Goal: Information Seeking & Learning: Learn about a topic

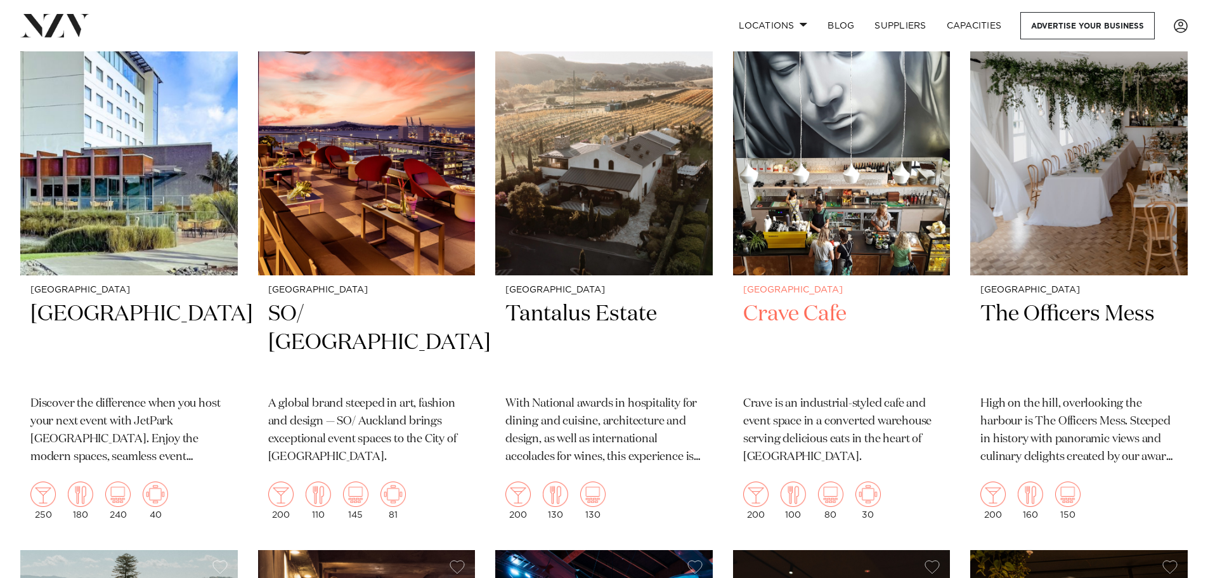
scroll to position [3804, 0]
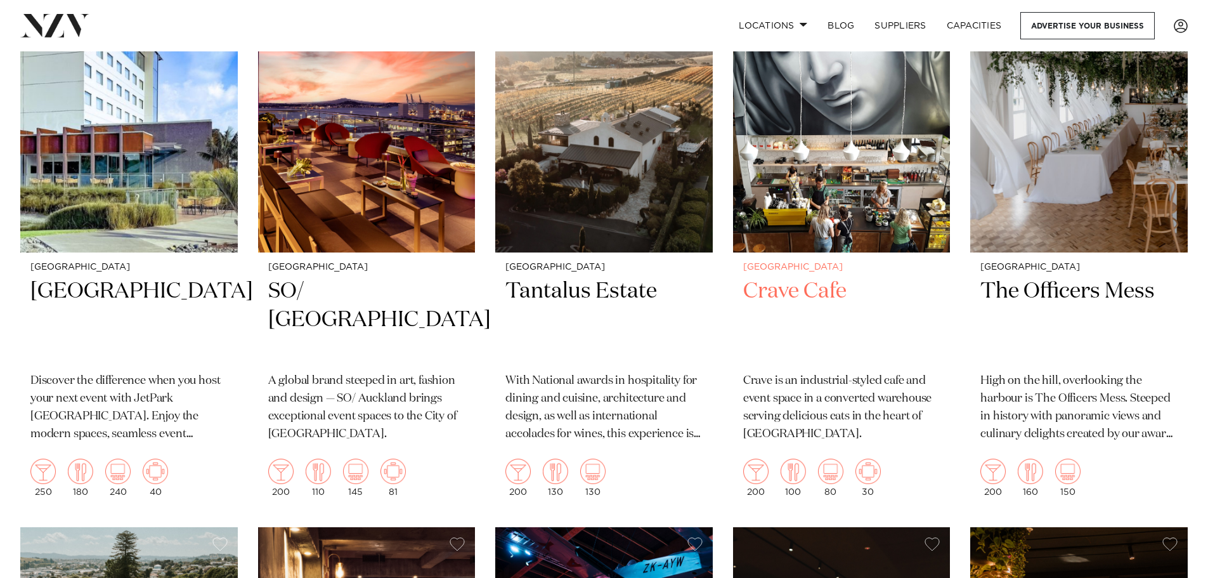
click at [845, 179] on img at bounding box center [841, 107] width 217 height 292
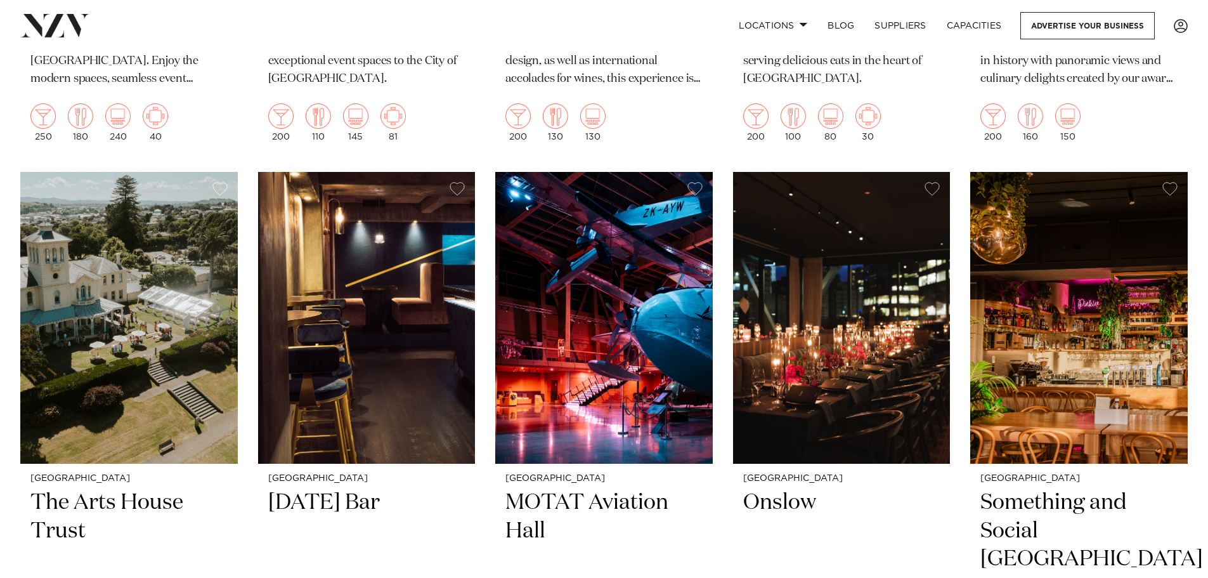
scroll to position [4296, 0]
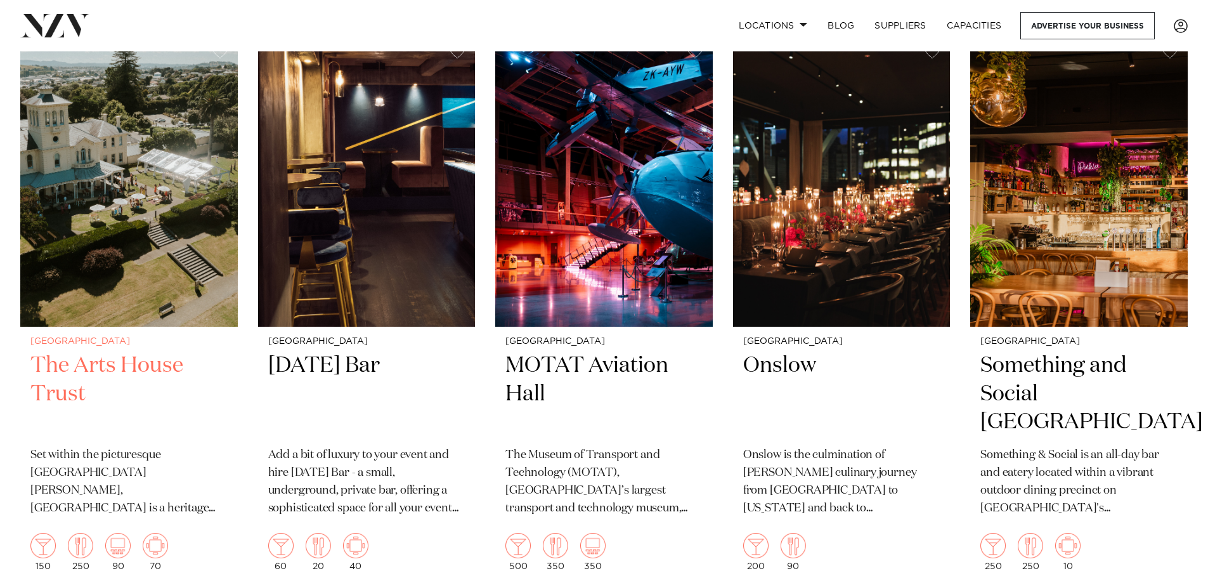
click at [172, 244] on img at bounding box center [128, 181] width 217 height 292
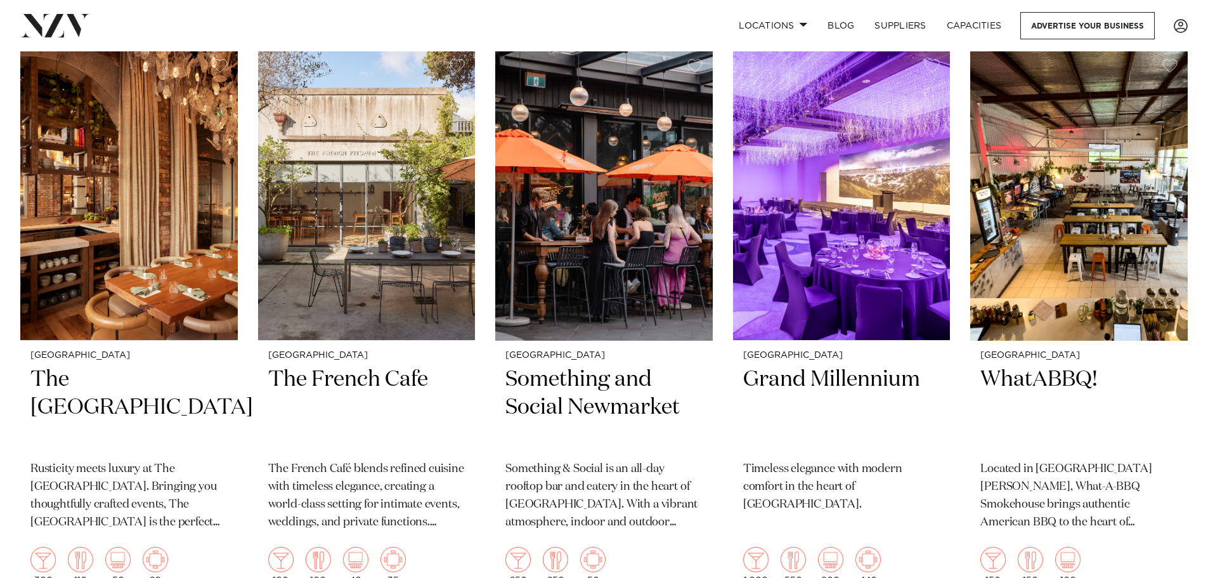
scroll to position [4849, 0]
click at [1101, 193] on img at bounding box center [1078, 194] width 217 height 292
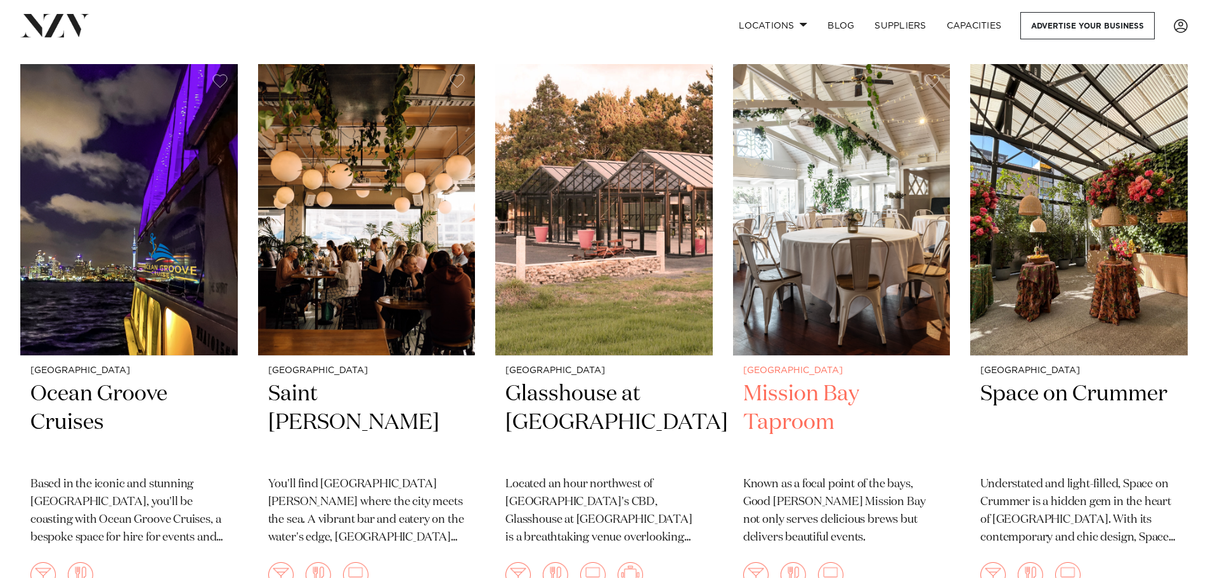
scroll to position [5463, 0]
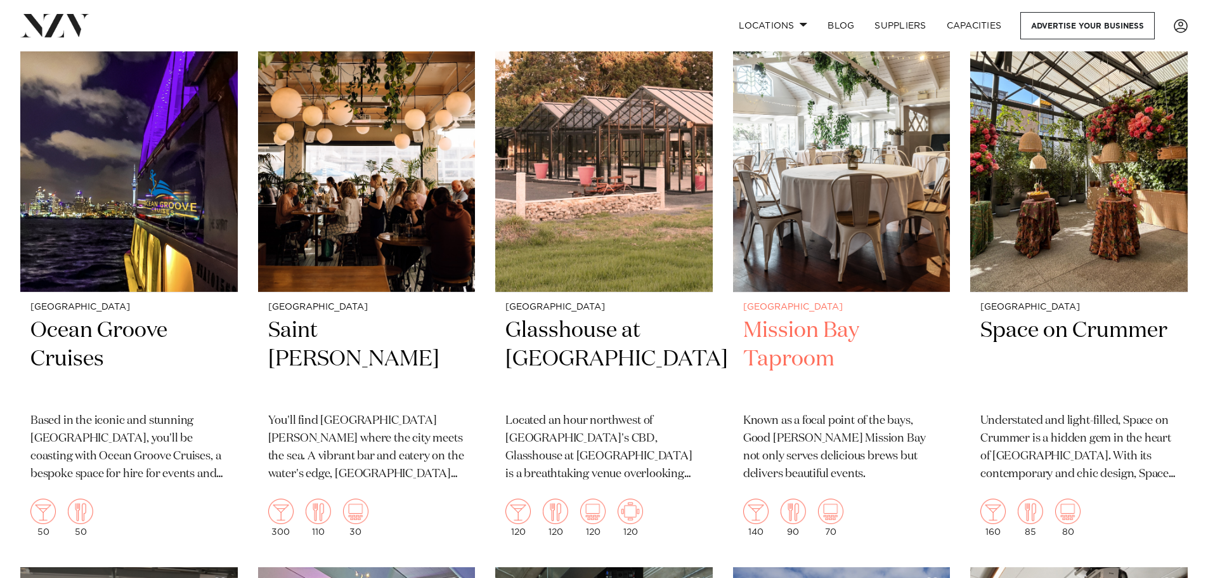
click at [794, 323] on h2 "Mission Bay Taproom" at bounding box center [841, 359] width 197 height 86
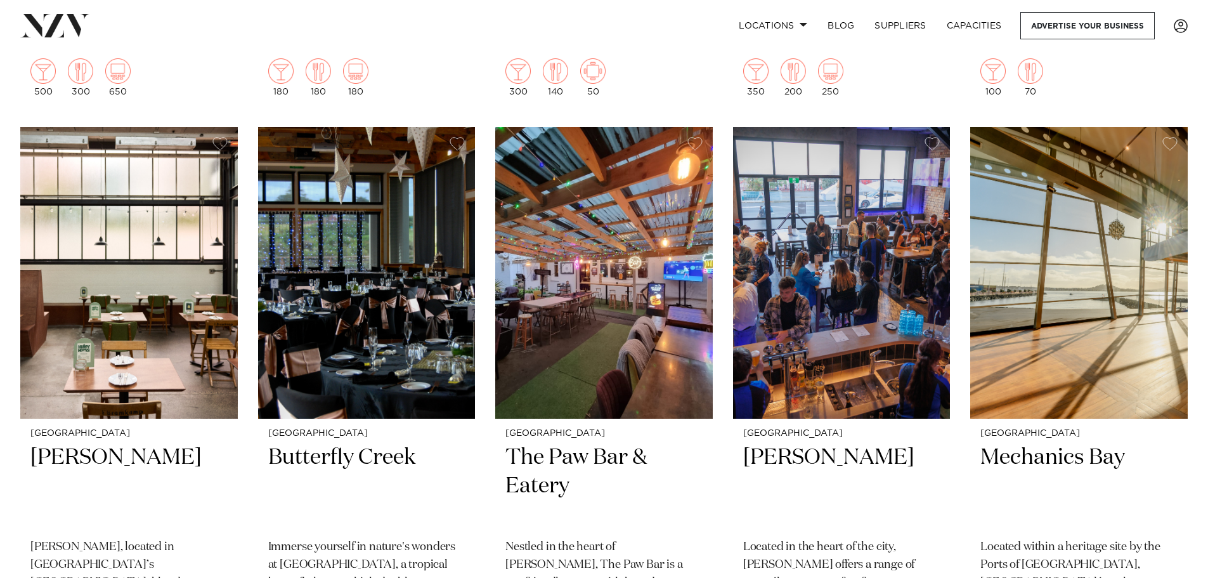
scroll to position [8167, 0]
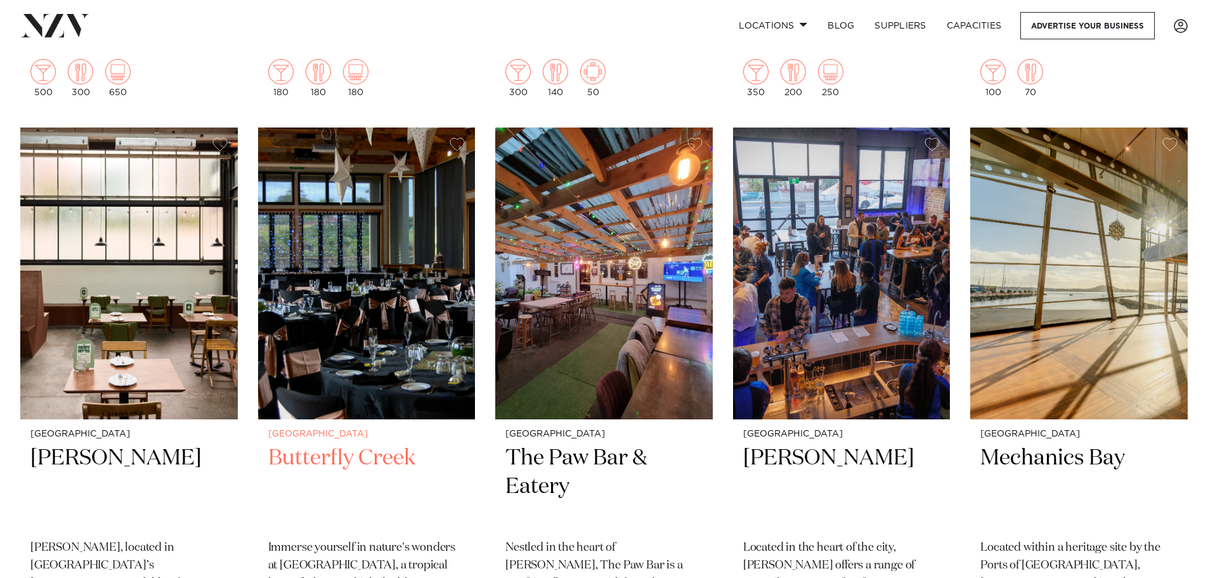
click at [363, 268] on img at bounding box center [366, 273] width 217 height 292
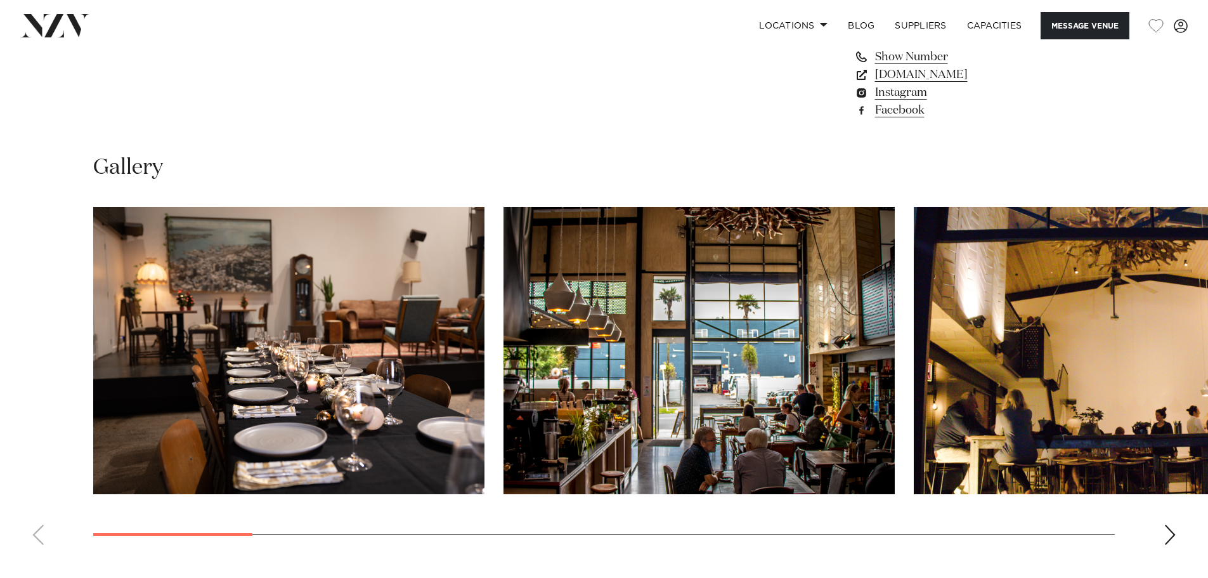
scroll to position [1205, 0]
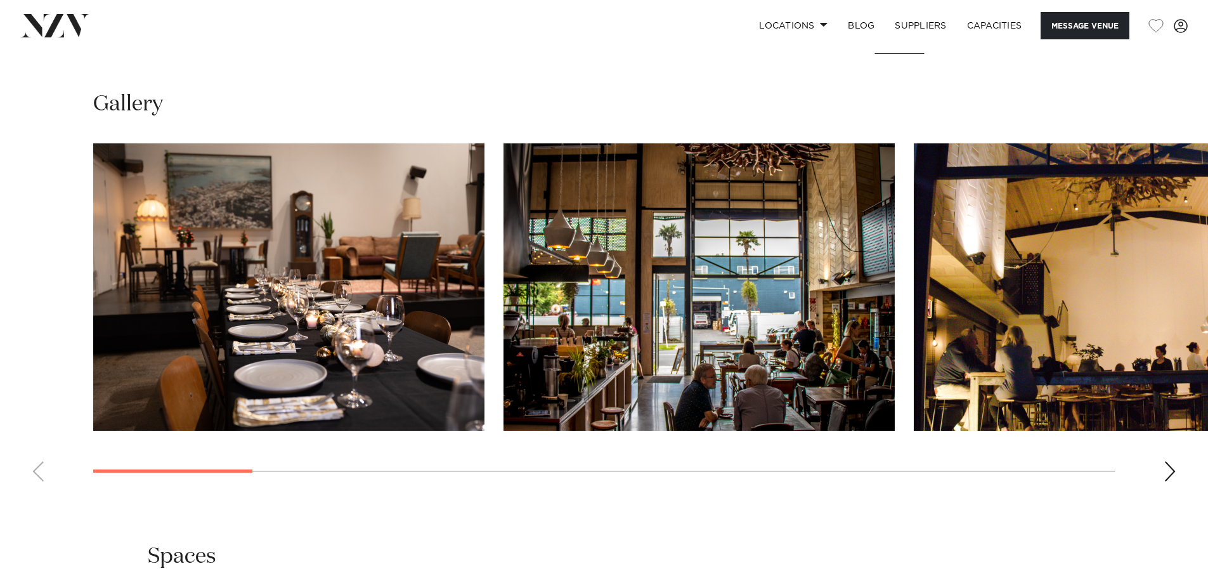
click at [1168, 474] on div "Next slide" at bounding box center [1169, 471] width 13 height 20
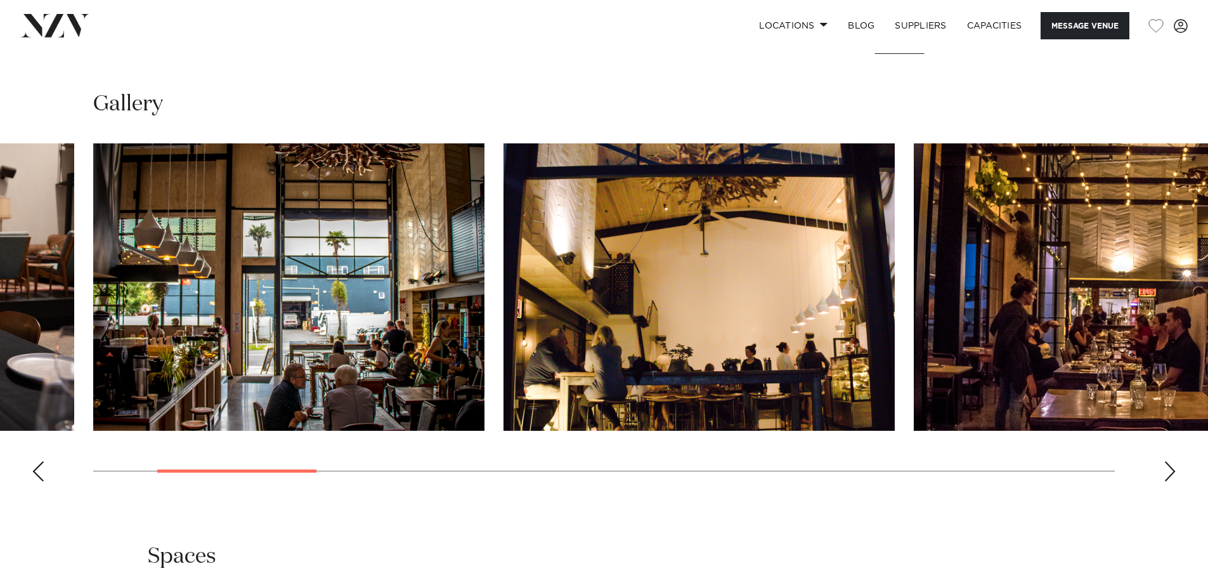
click at [1168, 475] on div "Next slide" at bounding box center [1169, 471] width 13 height 20
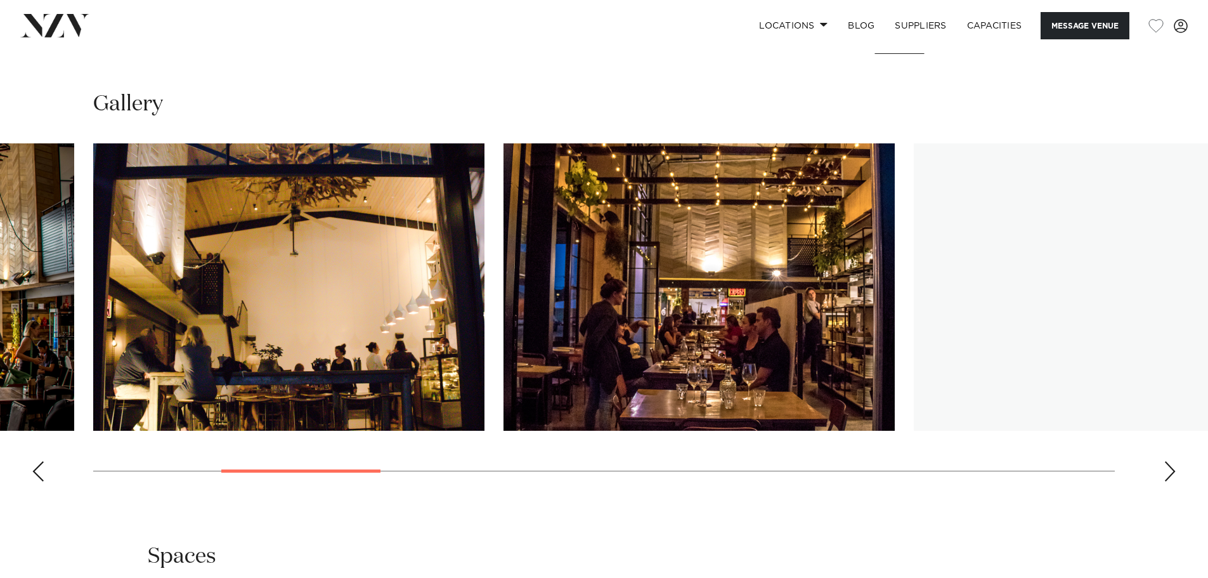
click at [1168, 475] on div "Next slide" at bounding box center [1169, 471] width 13 height 20
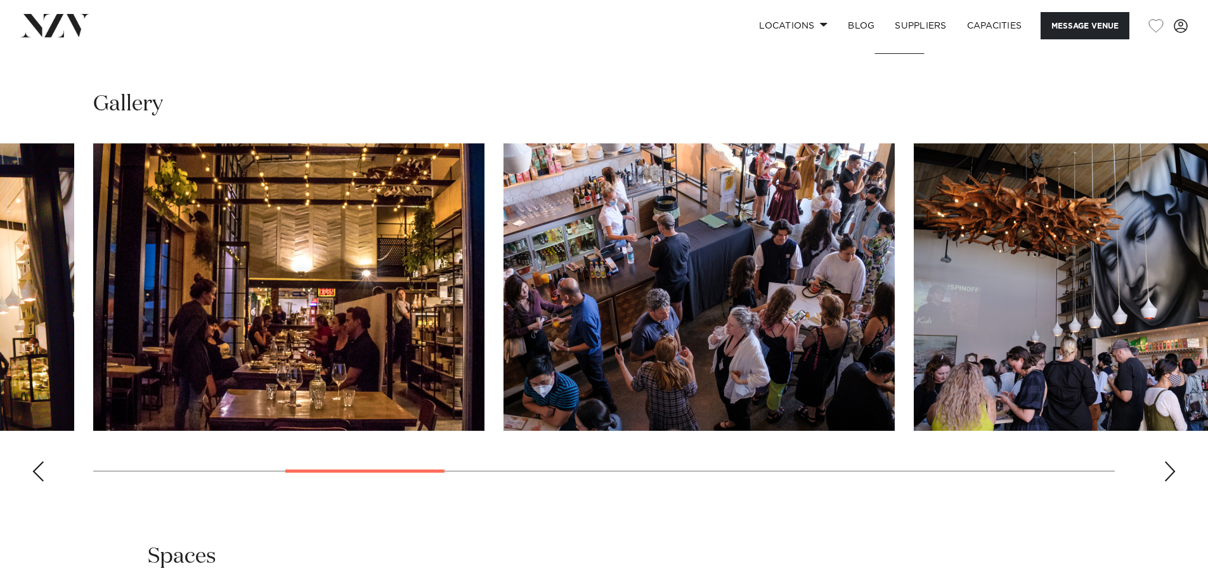
click at [1168, 475] on div "Next slide" at bounding box center [1169, 471] width 13 height 20
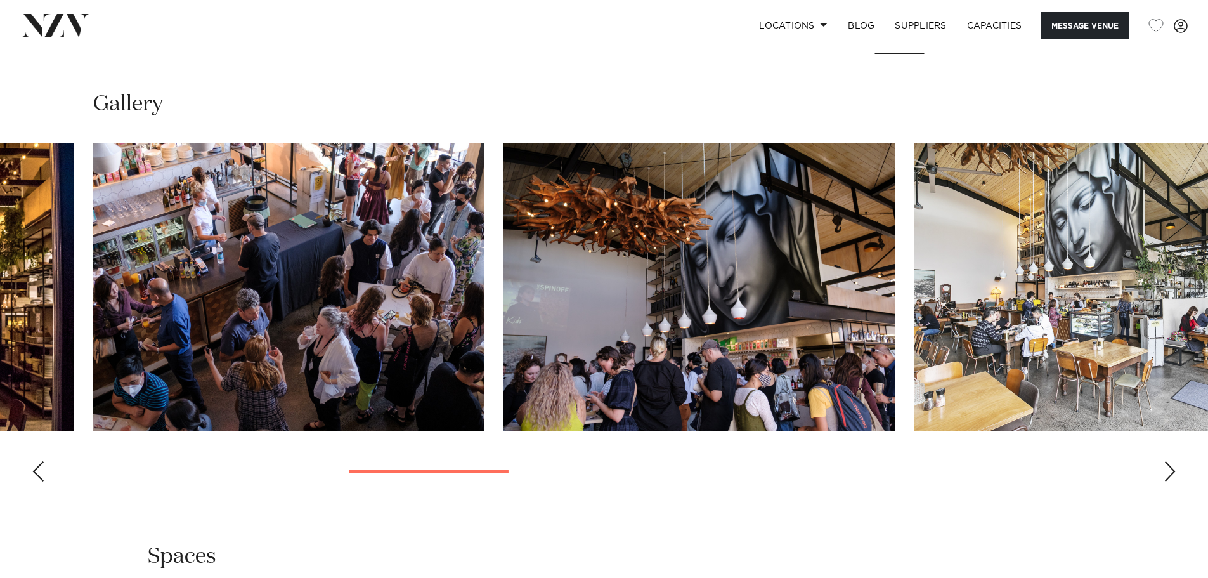
click at [1168, 475] on div "Next slide" at bounding box center [1169, 471] width 13 height 20
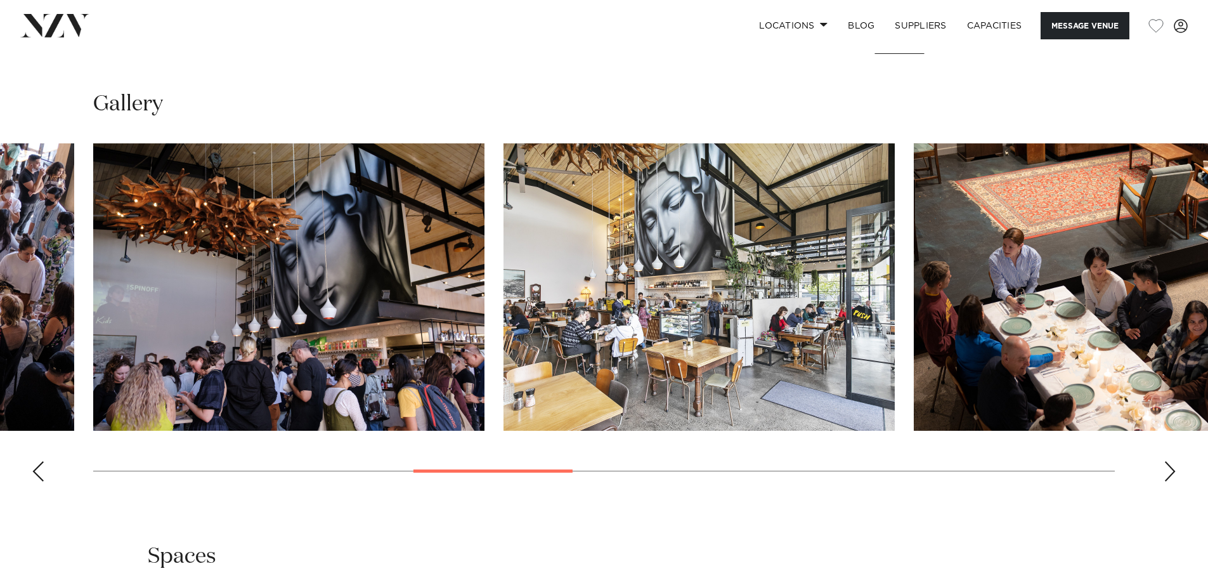
click at [1168, 475] on div "Next slide" at bounding box center [1169, 471] width 13 height 20
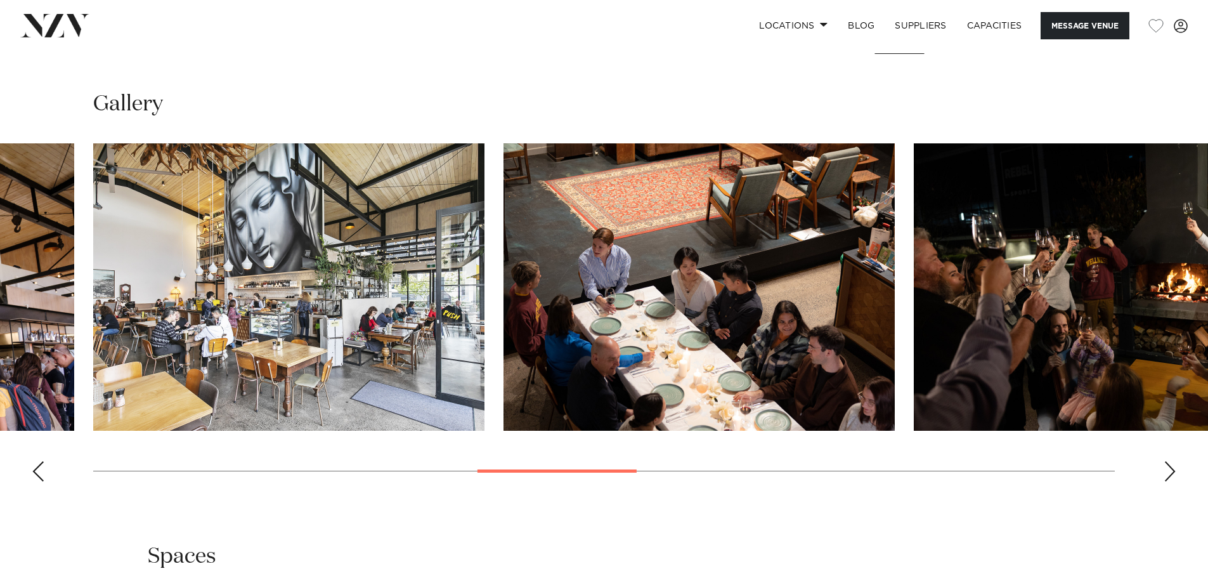
click at [1168, 475] on div "Next slide" at bounding box center [1169, 471] width 13 height 20
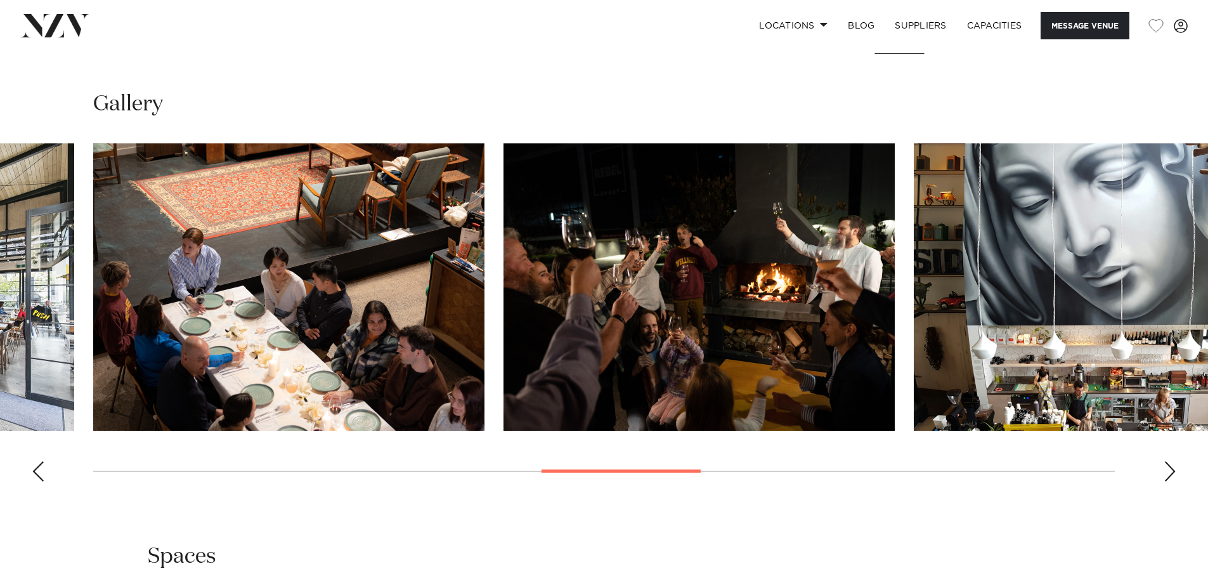
click at [1168, 475] on div "Next slide" at bounding box center [1169, 471] width 13 height 20
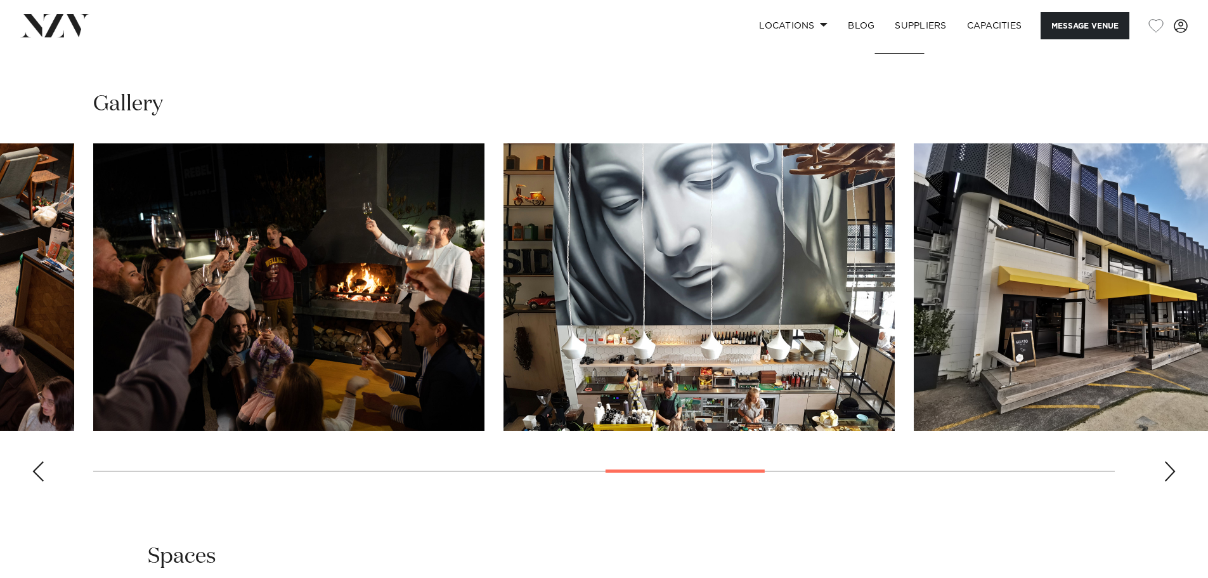
click at [1168, 475] on div "Next slide" at bounding box center [1169, 471] width 13 height 20
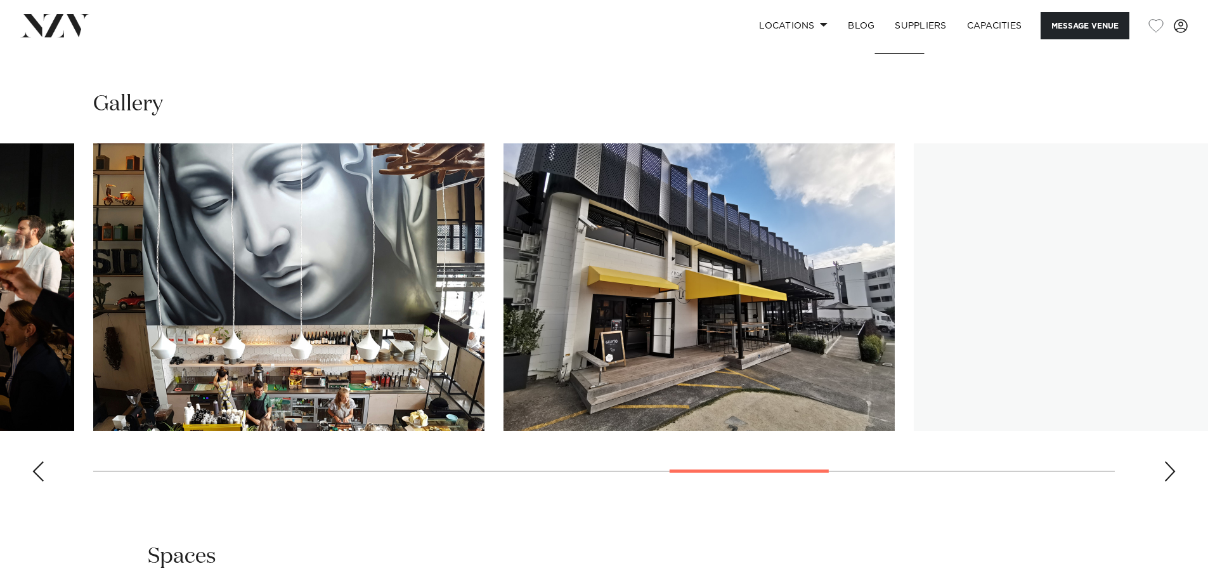
click at [1168, 475] on div "Next slide" at bounding box center [1169, 471] width 13 height 20
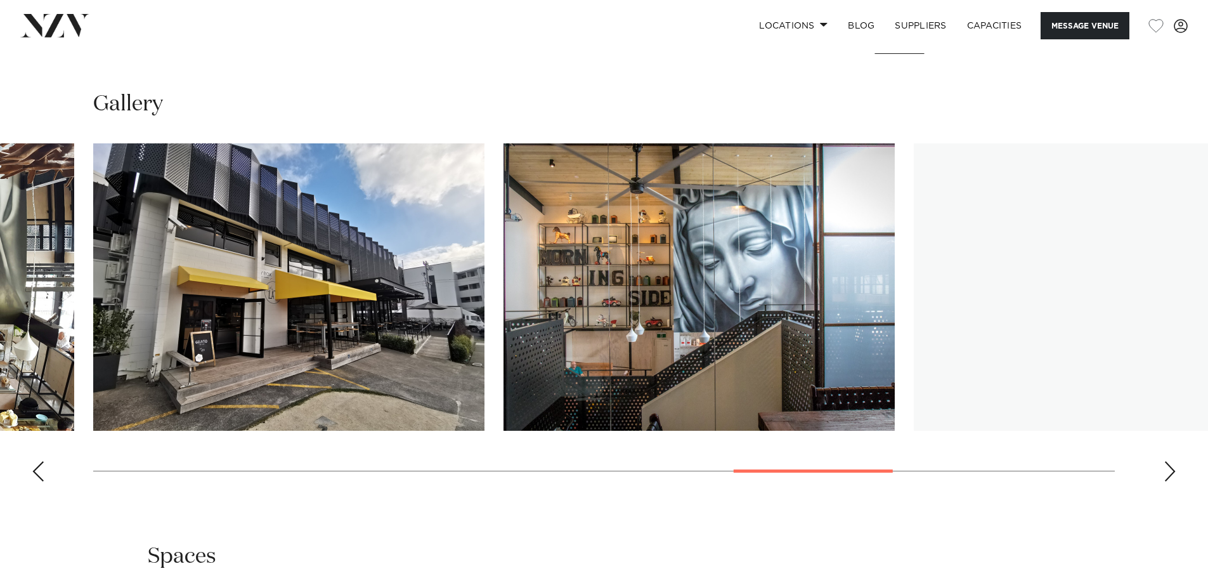
click at [1168, 475] on div "Next slide" at bounding box center [1169, 471] width 13 height 20
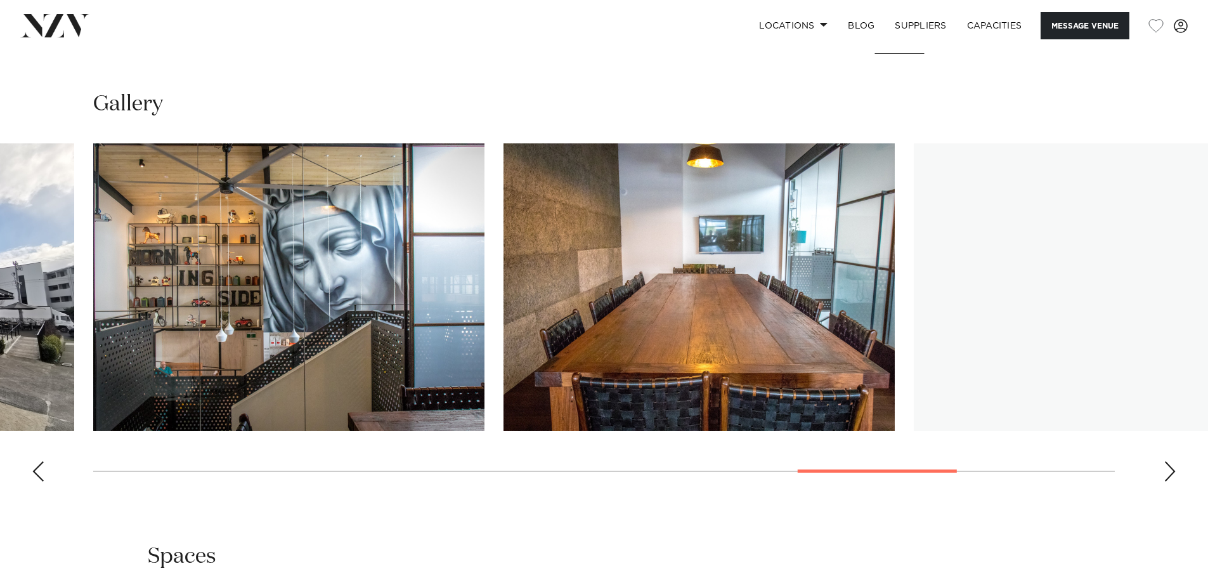
click at [1168, 475] on div "Next slide" at bounding box center [1169, 471] width 13 height 20
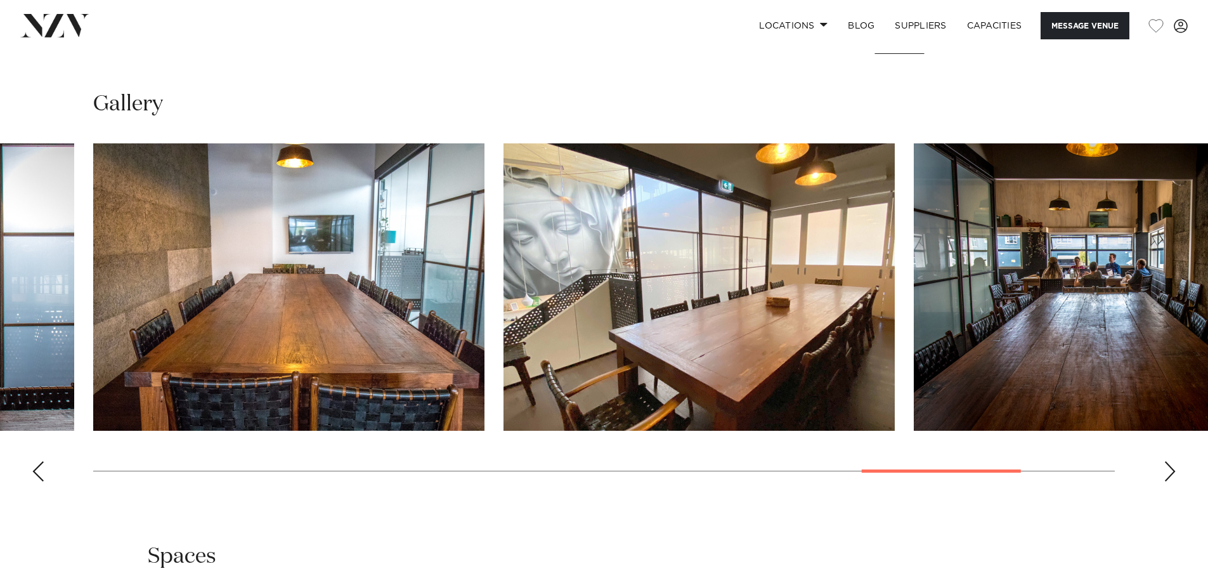
click at [1168, 475] on div "Next slide" at bounding box center [1169, 471] width 13 height 20
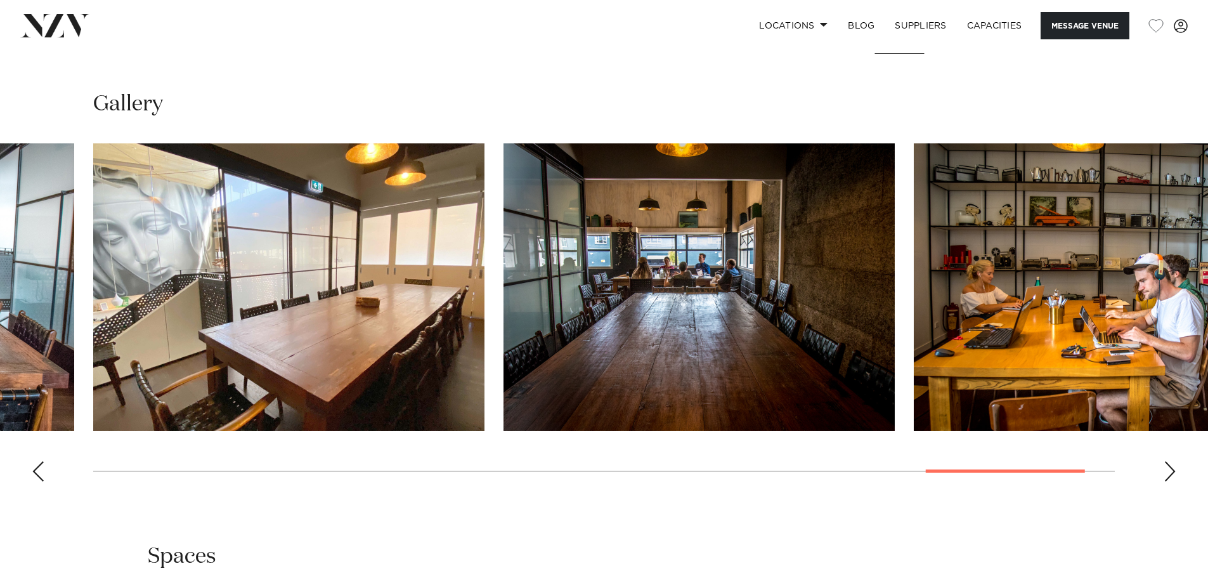
click at [1168, 475] on div "Next slide" at bounding box center [1169, 471] width 13 height 20
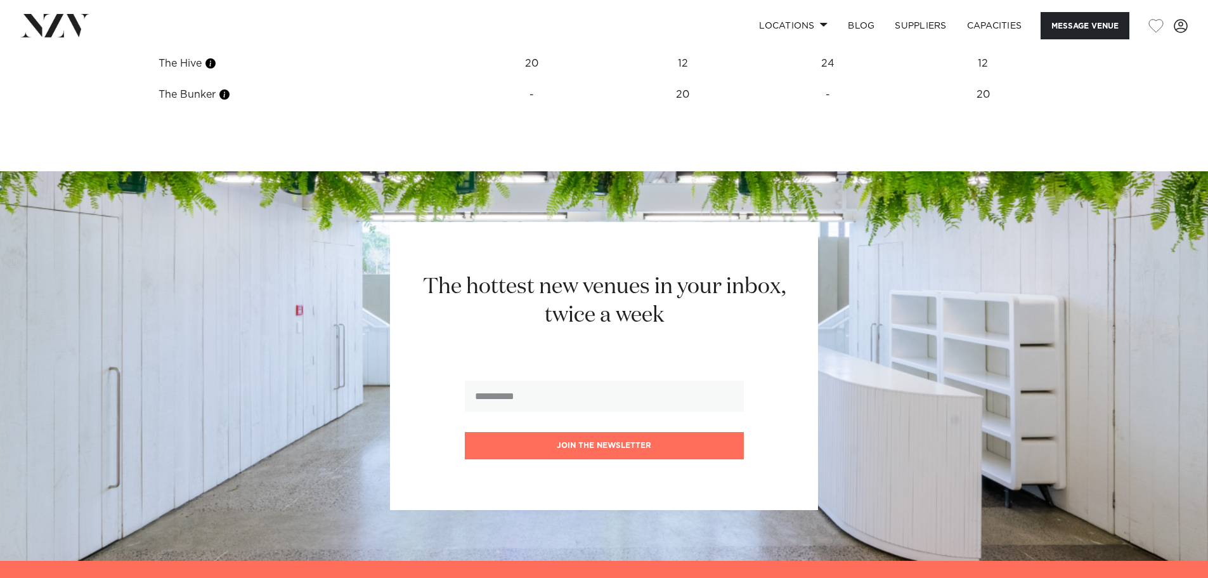
scroll to position [1839, 0]
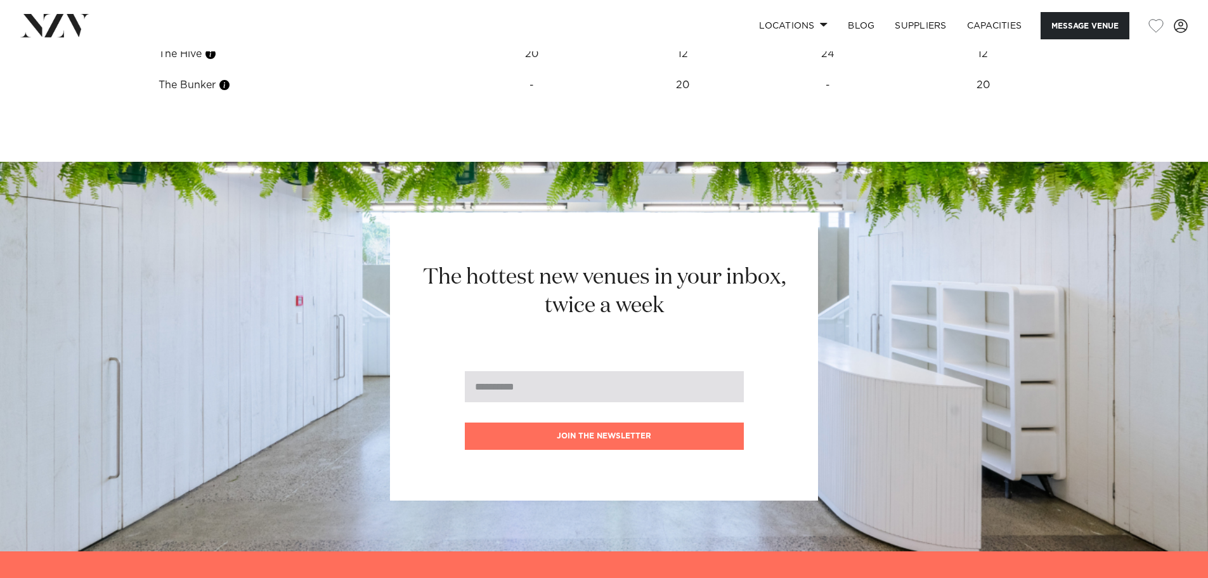
click at [547, 378] on input "email" at bounding box center [604, 386] width 279 height 31
type input "**********"
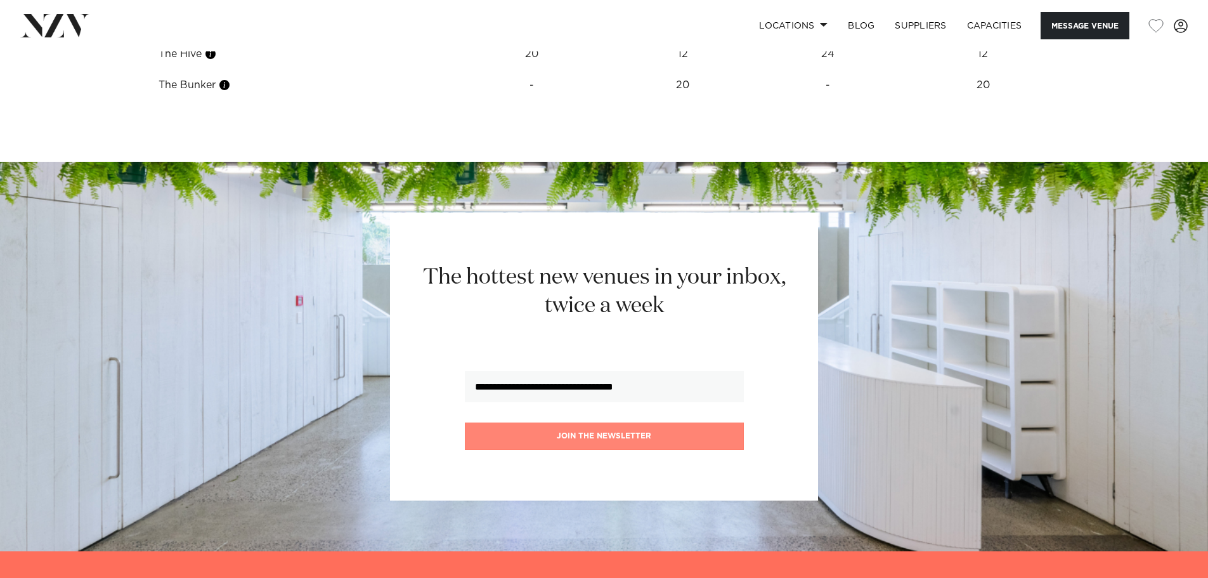
click at [574, 437] on button "Join the newsletter" at bounding box center [604, 435] width 279 height 27
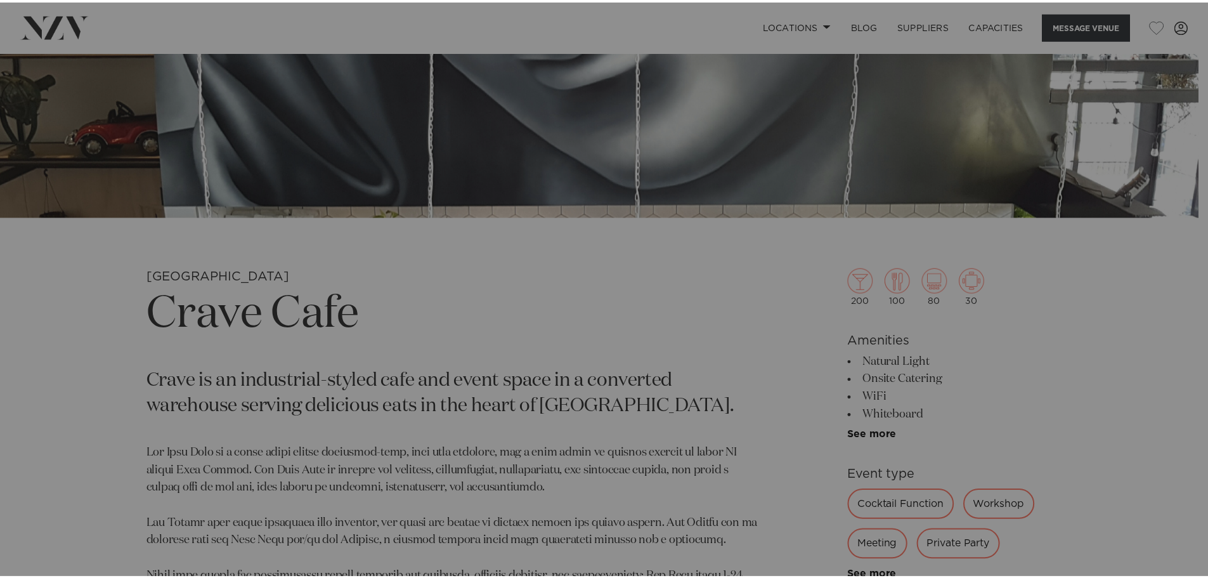
scroll to position [231, 0]
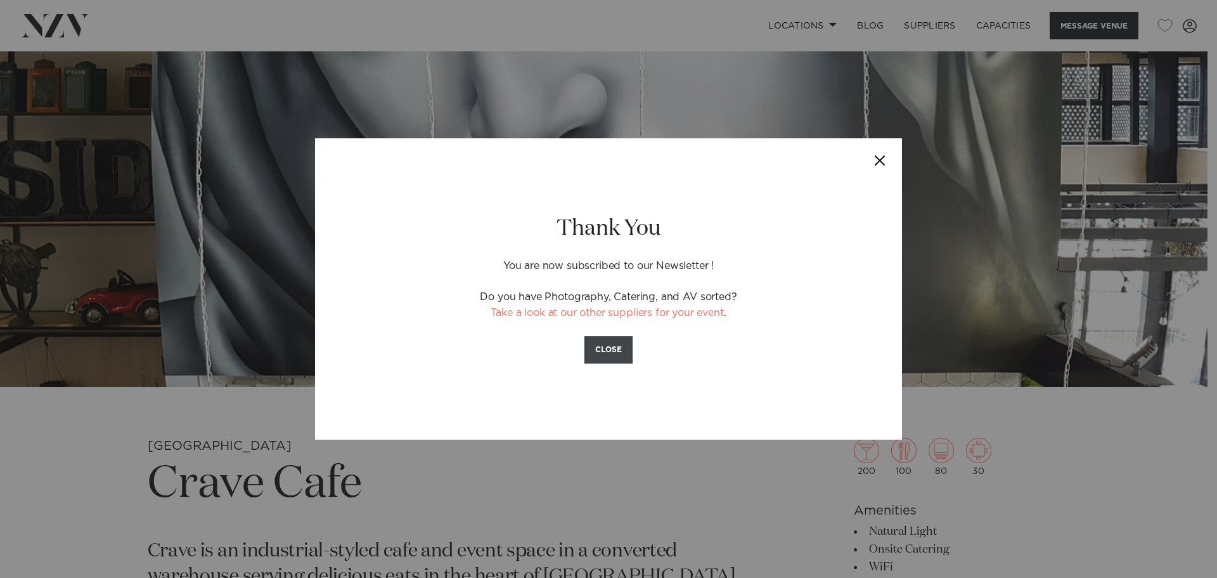
click at [604, 342] on button "CLOSE" at bounding box center [609, 349] width 48 height 27
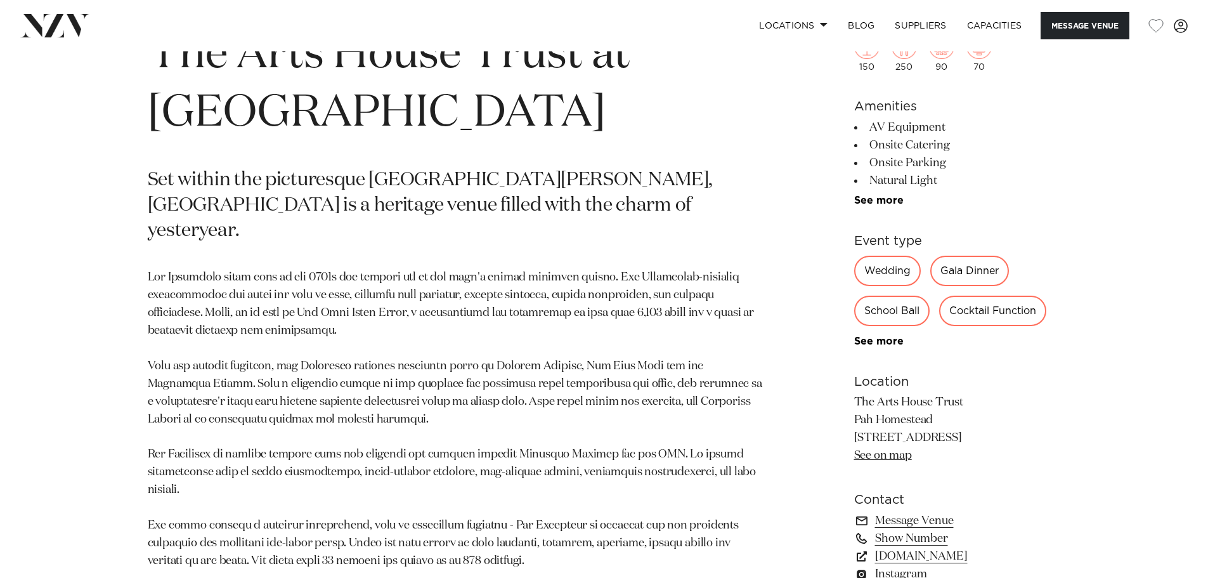
scroll to position [697, 0]
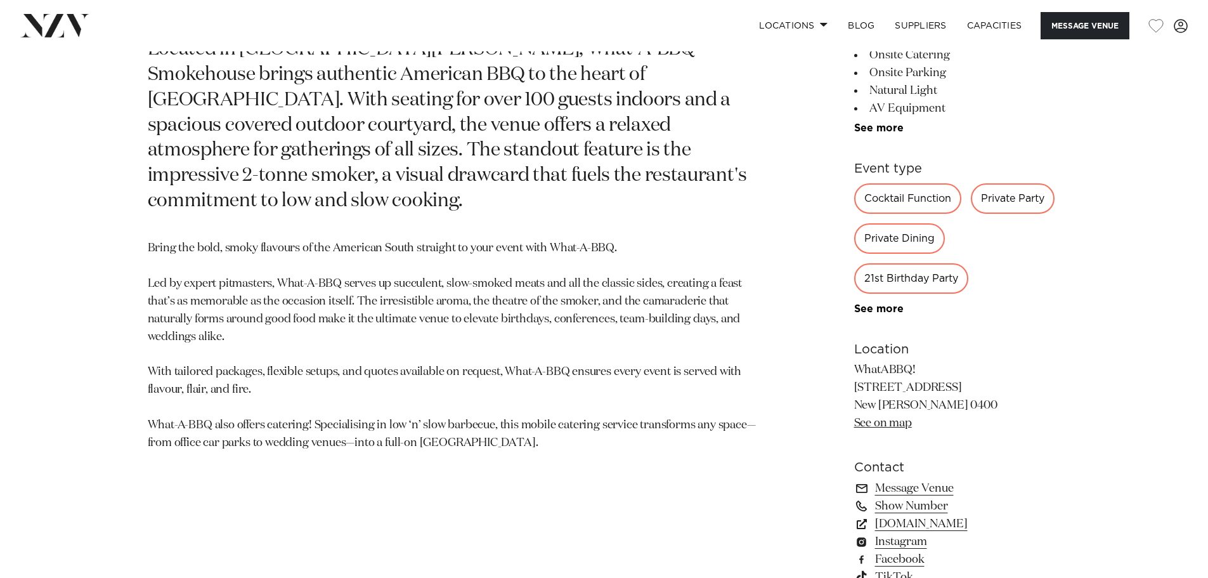
scroll to position [824, 0]
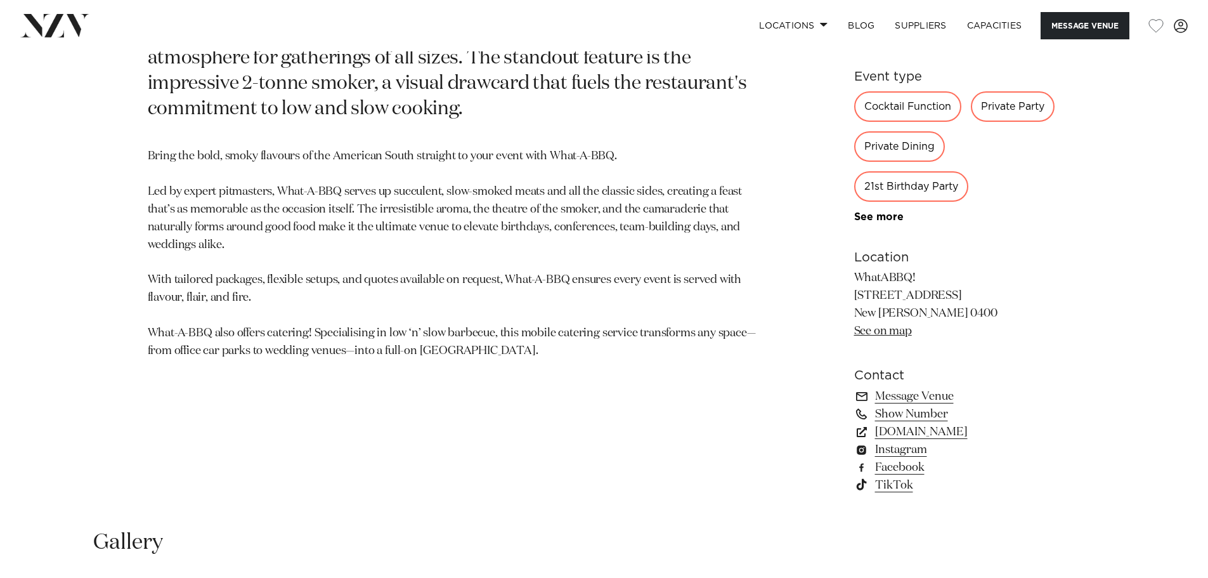
drag, startPoint x: 1017, startPoint y: 101, endPoint x: 1017, endPoint y: 112, distance: 10.8
click at [1017, 101] on div "Private Party" at bounding box center [1013, 106] width 84 height 30
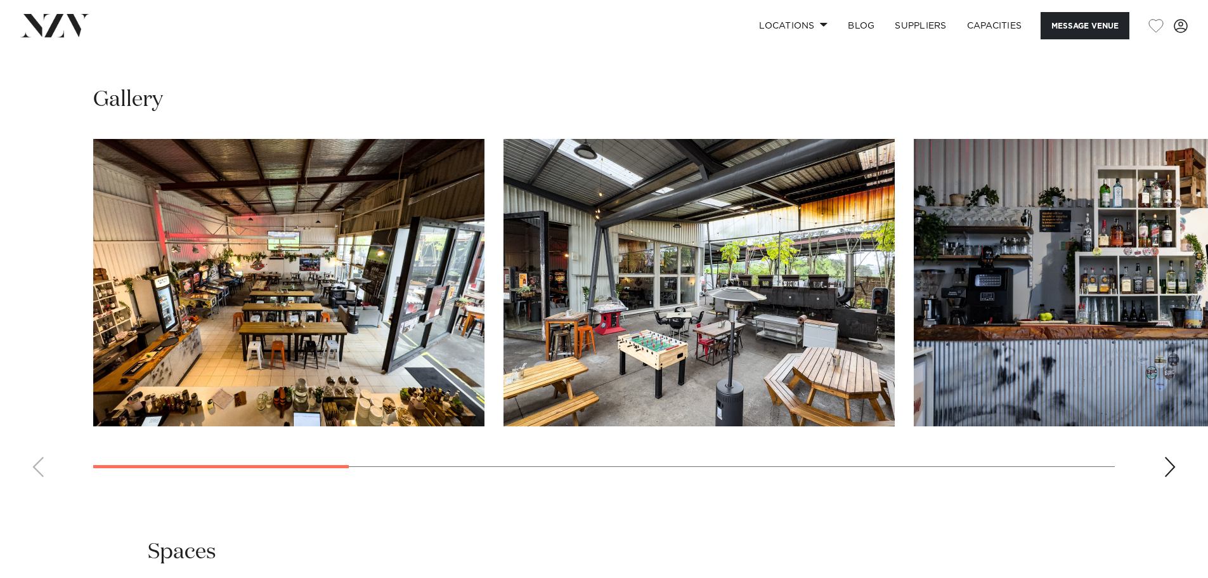
scroll to position [1268, 0]
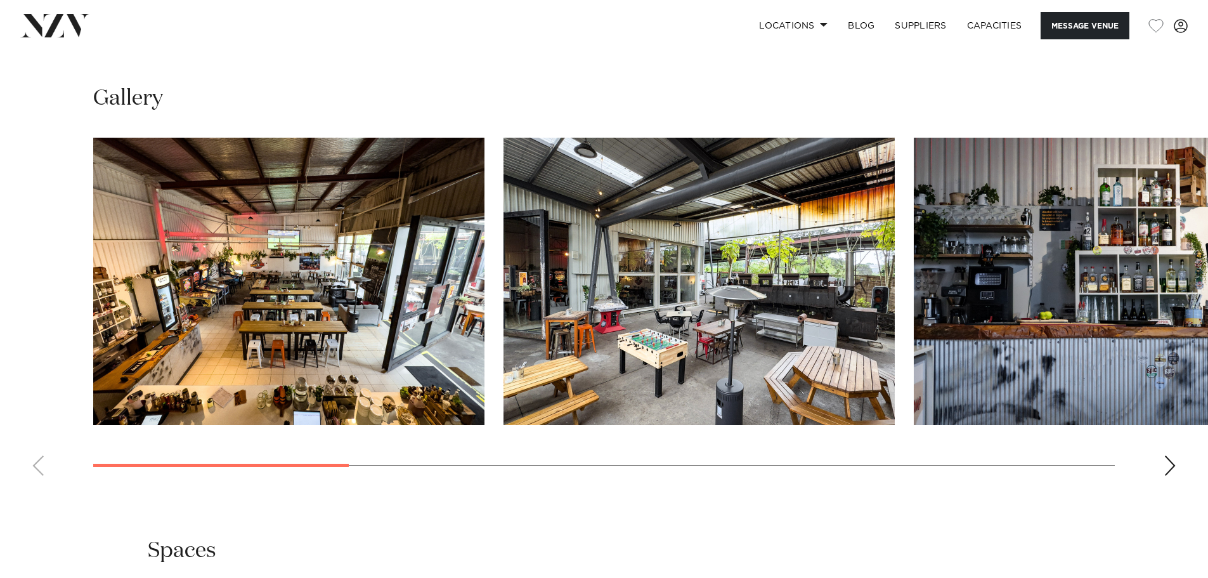
click at [1170, 462] on div "Next slide" at bounding box center [1169, 465] width 13 height 20
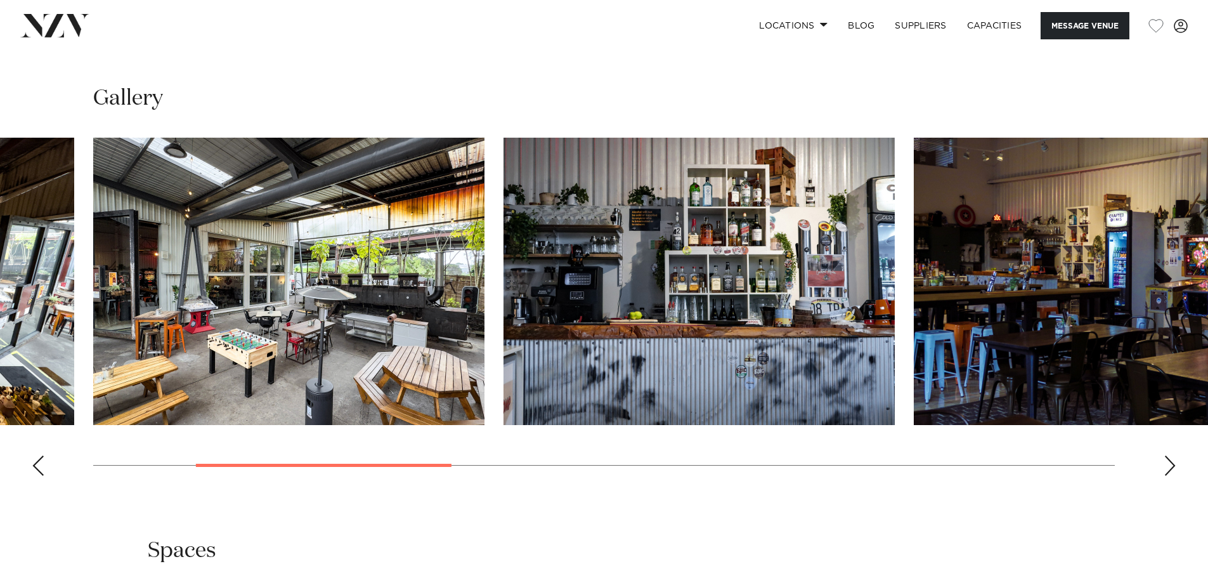
click at [1170, 462] on div "Next slide" at bounding box center [1169, 465] width 13 height 20
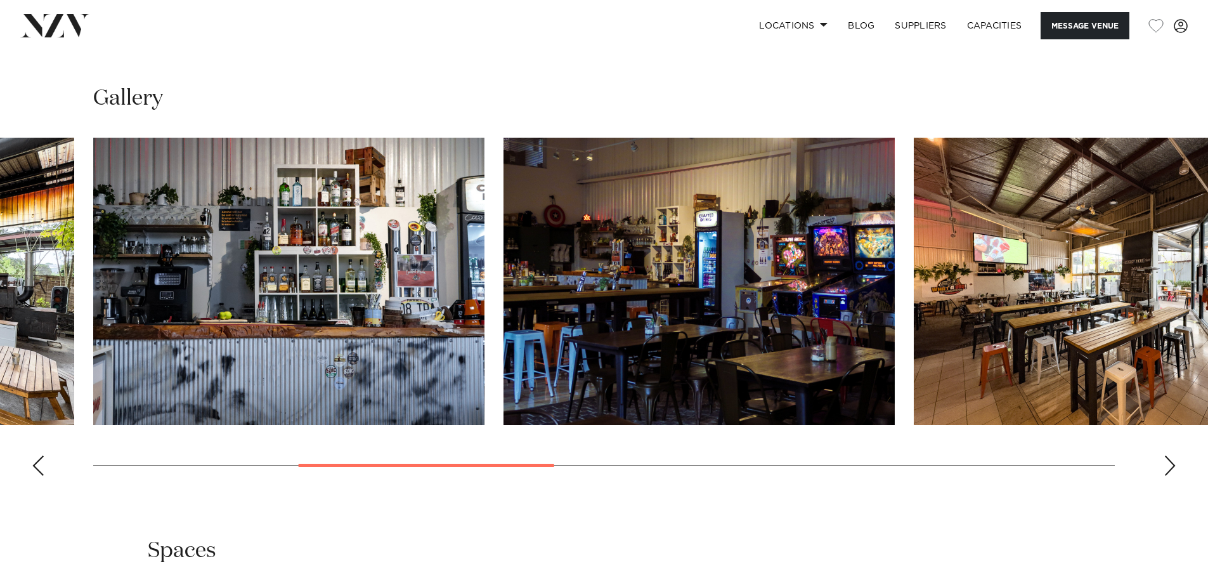
click at [1170, 462] on div "Next slide" at bounding box center [1169, 465] width 13 height 20
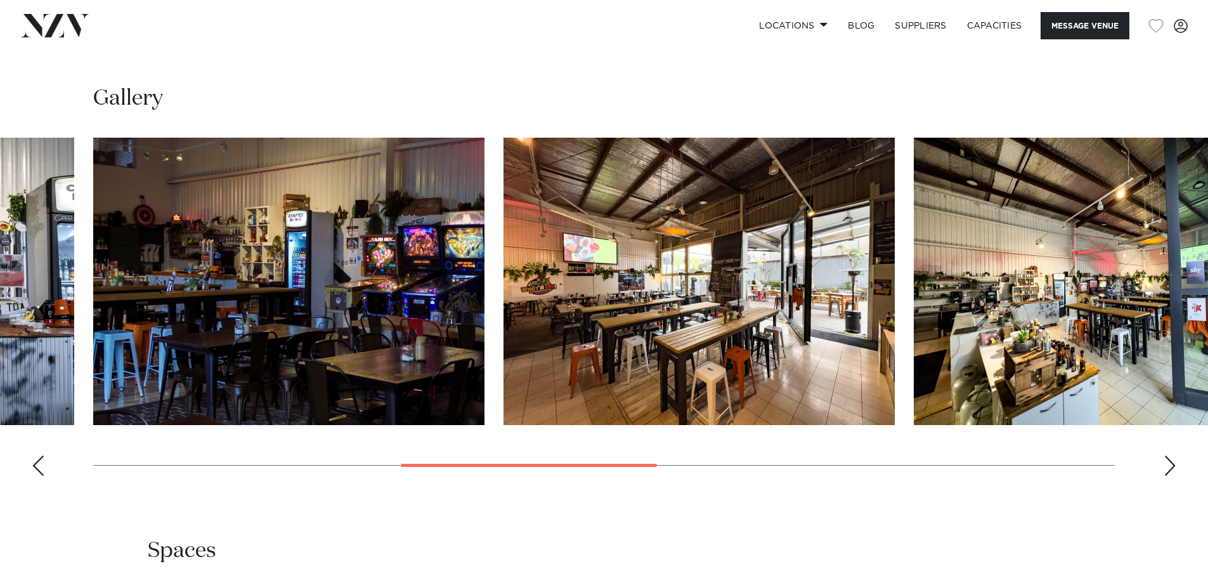
click at [1170, 462] on div "Next slide" at bounding box center [1169, 465] width 13 height 20
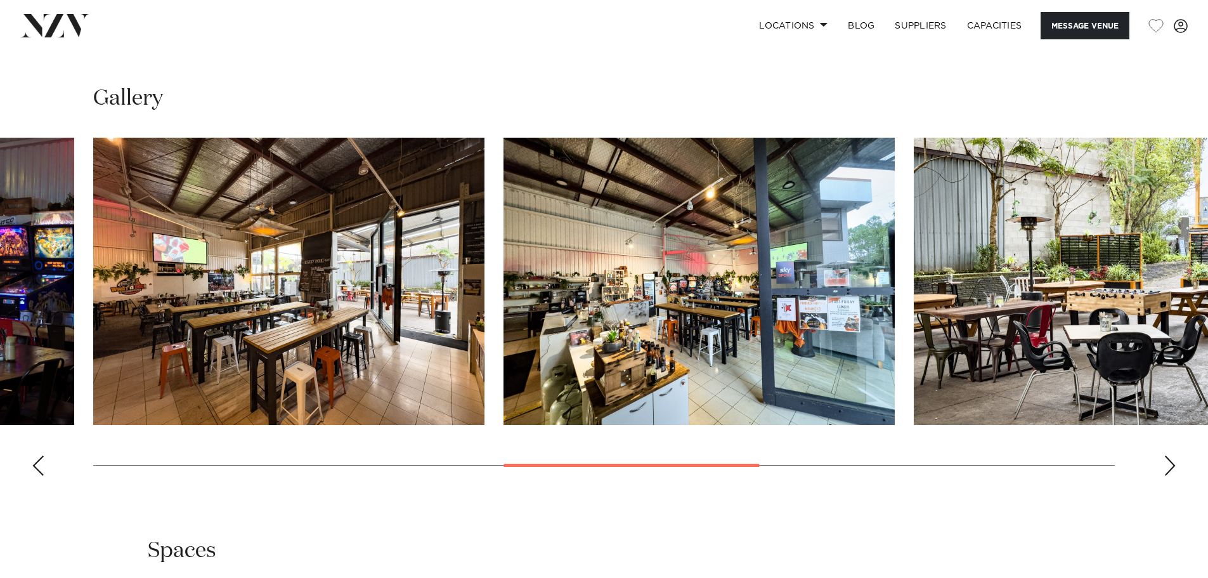
click at [1170, 462] on div "Next slide" at bounding box center [1169, 465] width 13 height 20
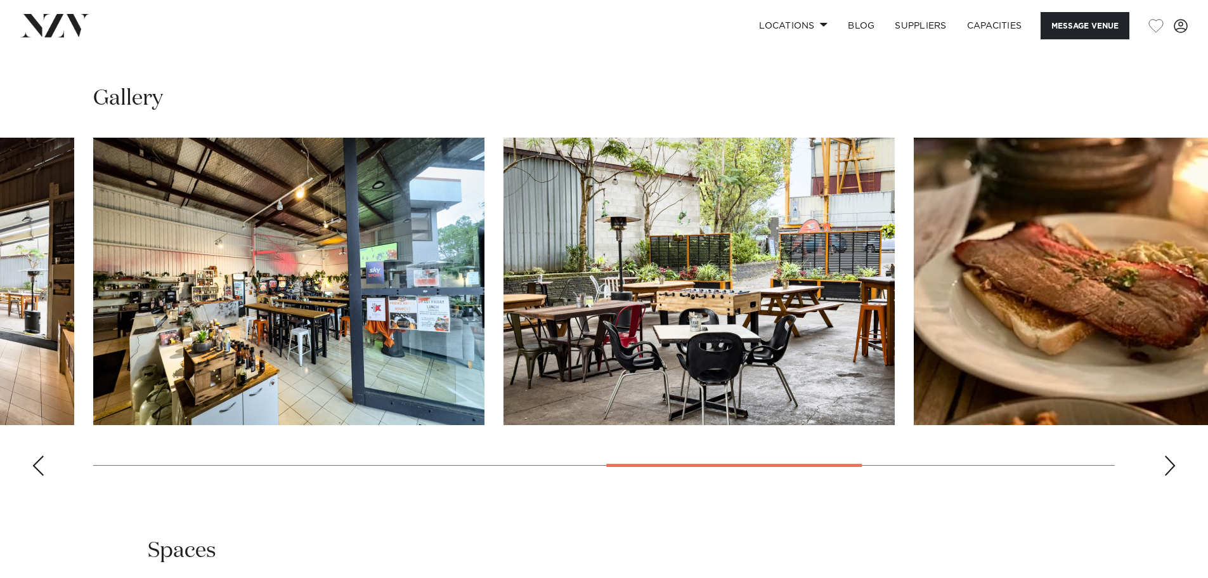
click at [1170, 462] on div "Next slide" at bounding box center [1169, 465] width 13 height 20
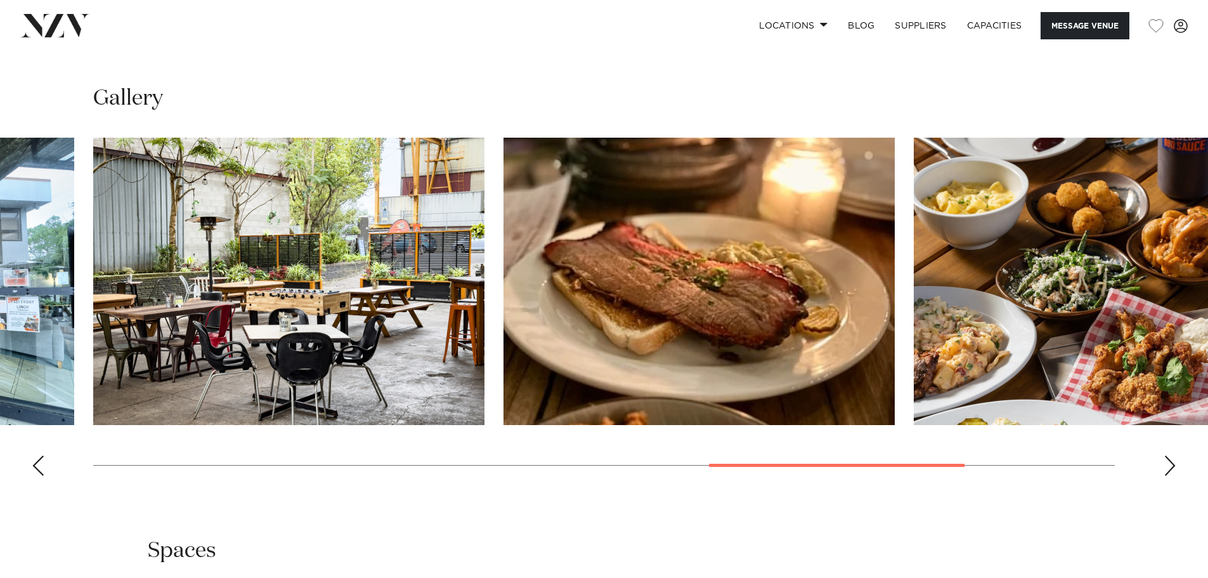
click at [1170, 462] on div "Next slide" at bounding box center [1169, 465] width 13 height 20
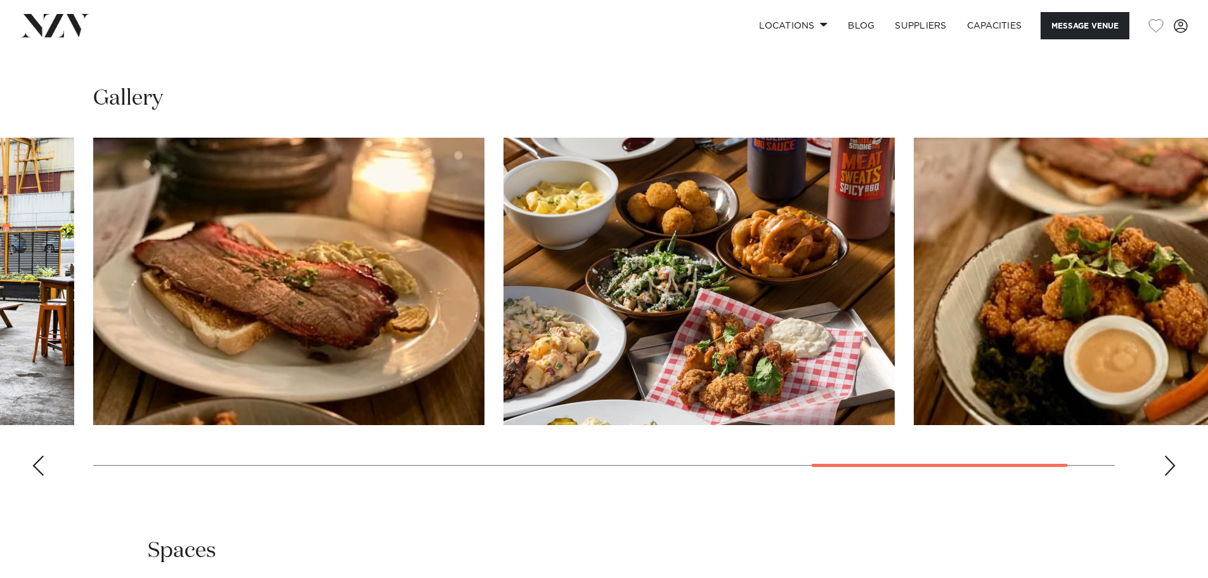
click at [1170, 462] on div "Next slide" at bounding box center [1169, 465] width 13 height 20
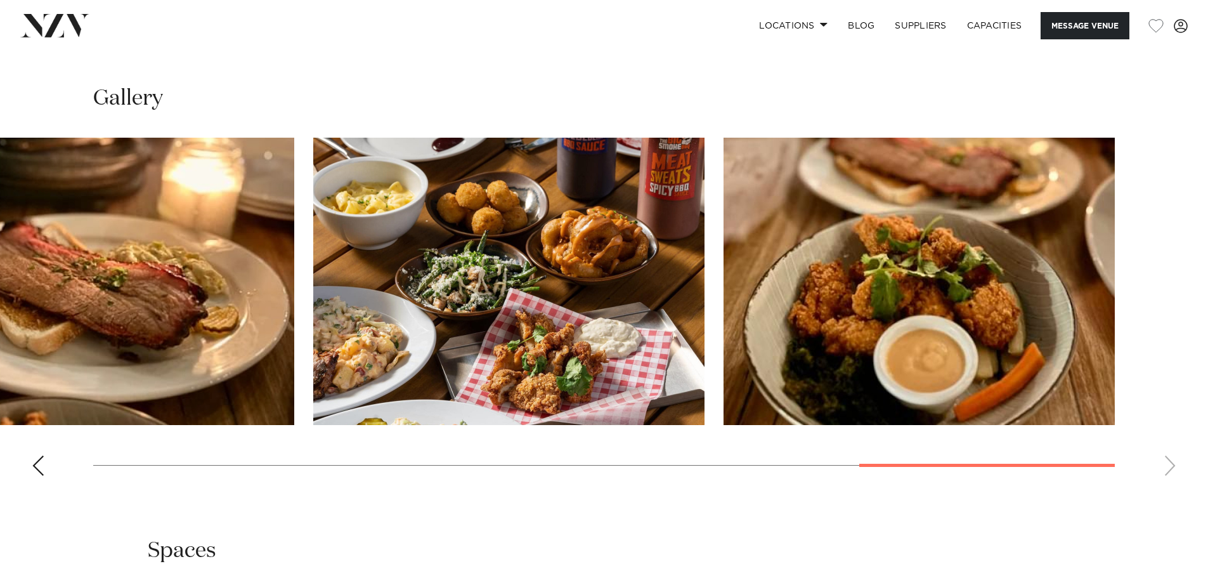
click at [1170, 462] on swiper-container at bounding box center [604, 312] width 1208 height 348
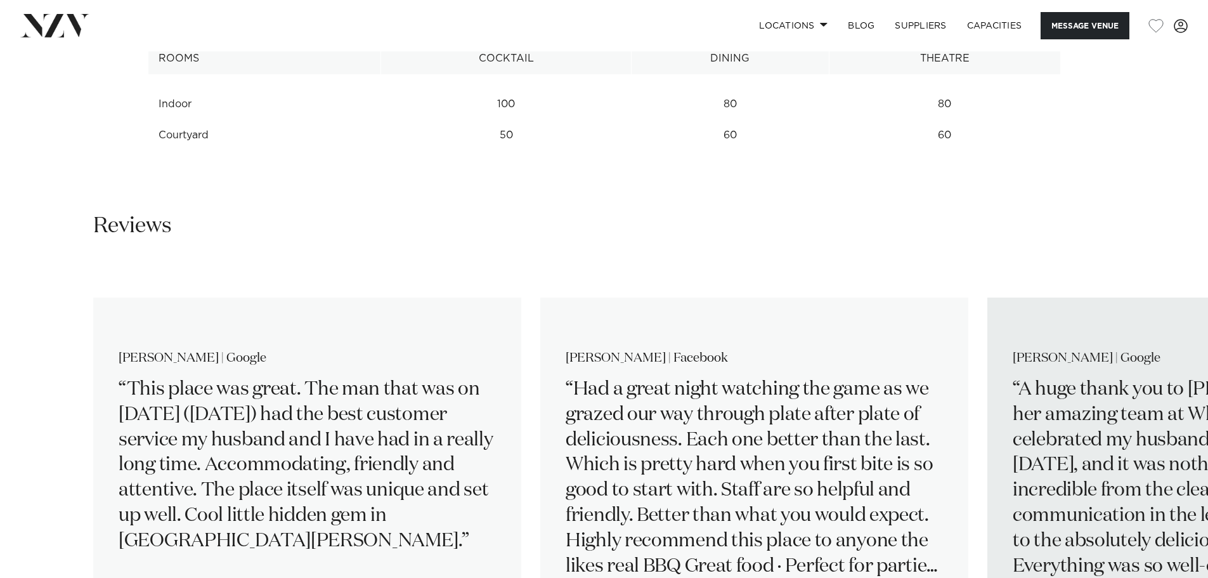
scroll to position [1902, 0]
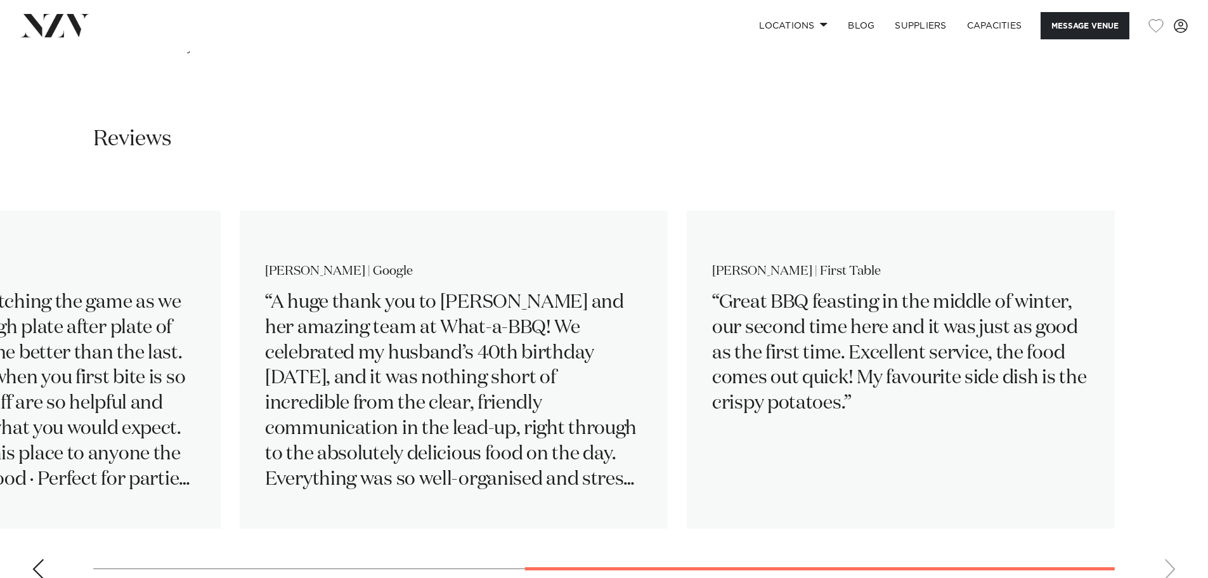
click at [1123, 555] on swiper-container "Ariah Rish-Bryan | Google This place was great. The man that was on today (10/0…" at bounding box center [604, 384] width 1208 height 410
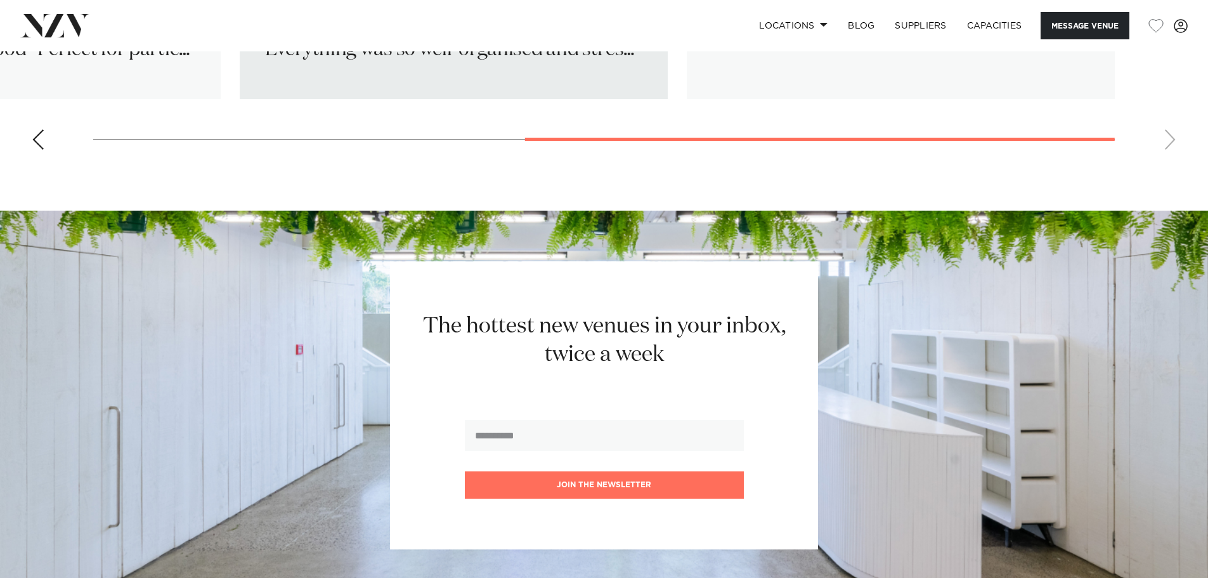
scroll to position [2283, 0]
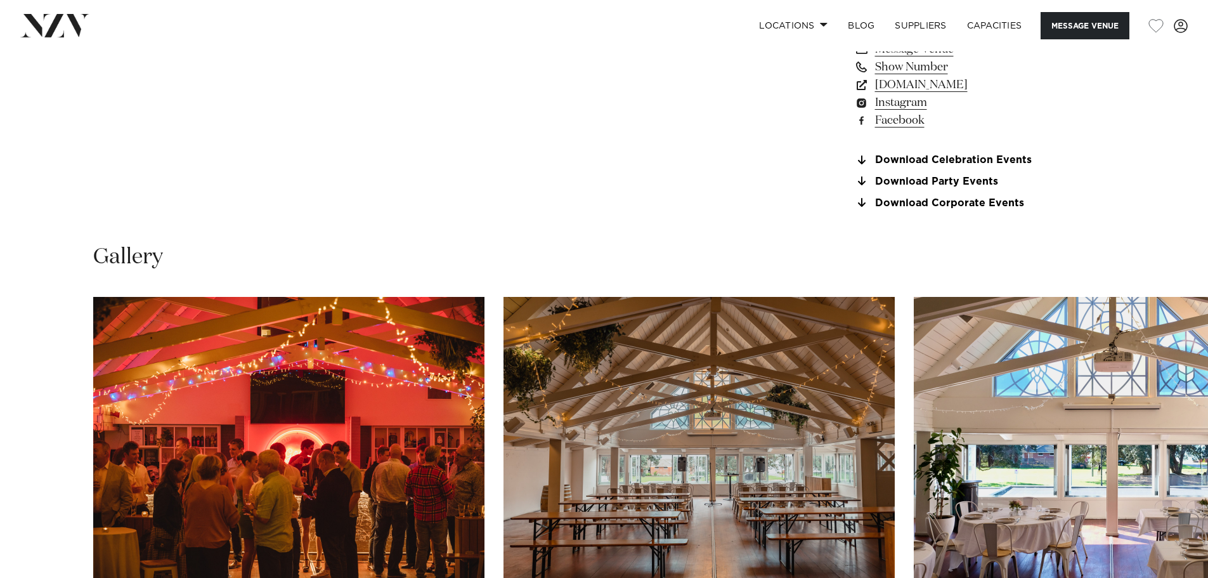
scroll to position [1268, 0]
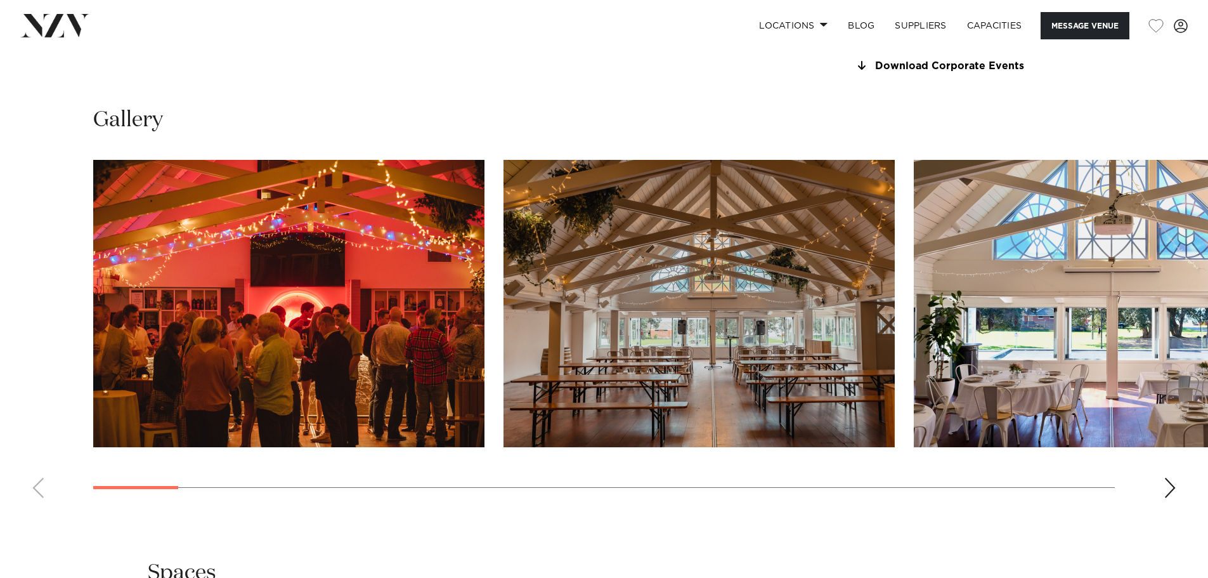
click at [1172, 485] on div "Next slide" at bounding box center [1169, 487] width 13 height 20
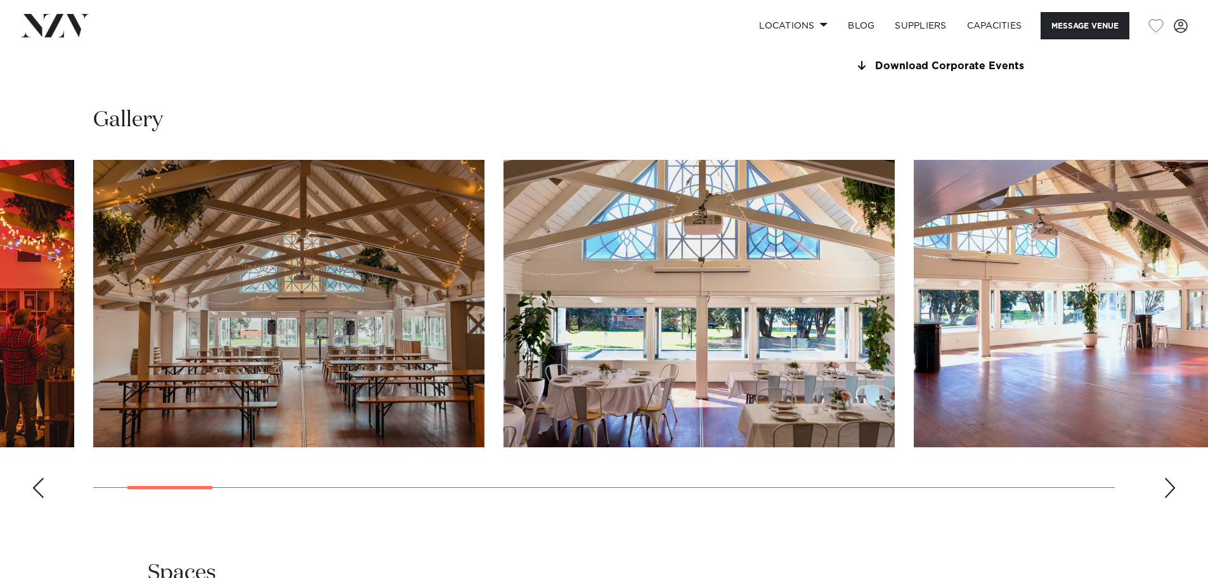
click at [1172, 485] on div "Next slide" at bounding box center [1169, 487] width 13 height 20
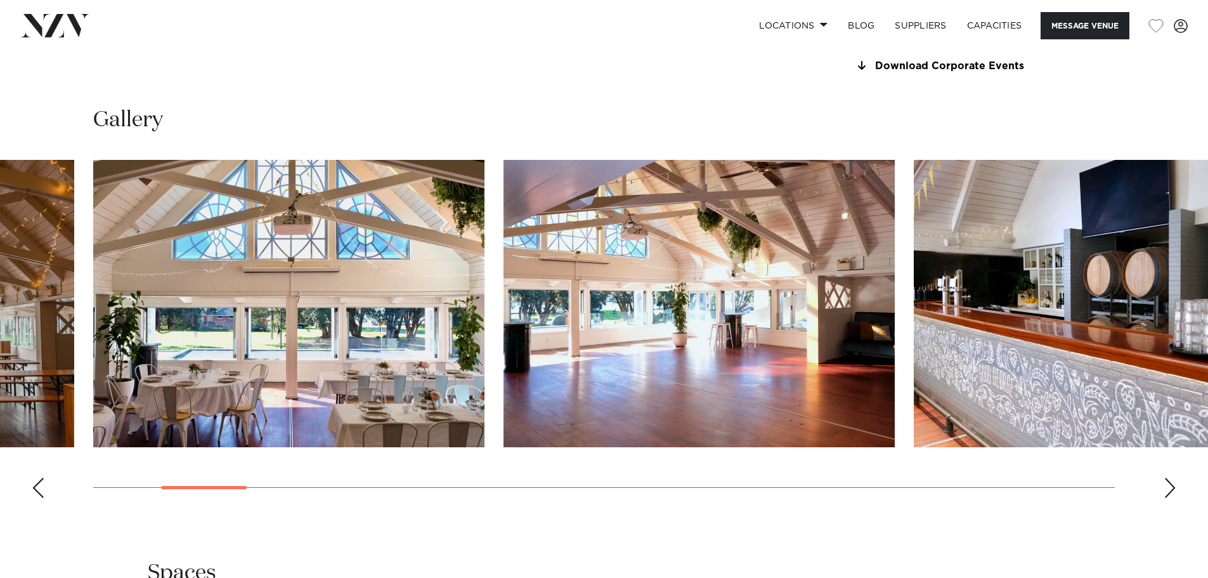
click at [1172, 485] on div "Next slide" at bounding box center [1169, 487] width 13 height 20
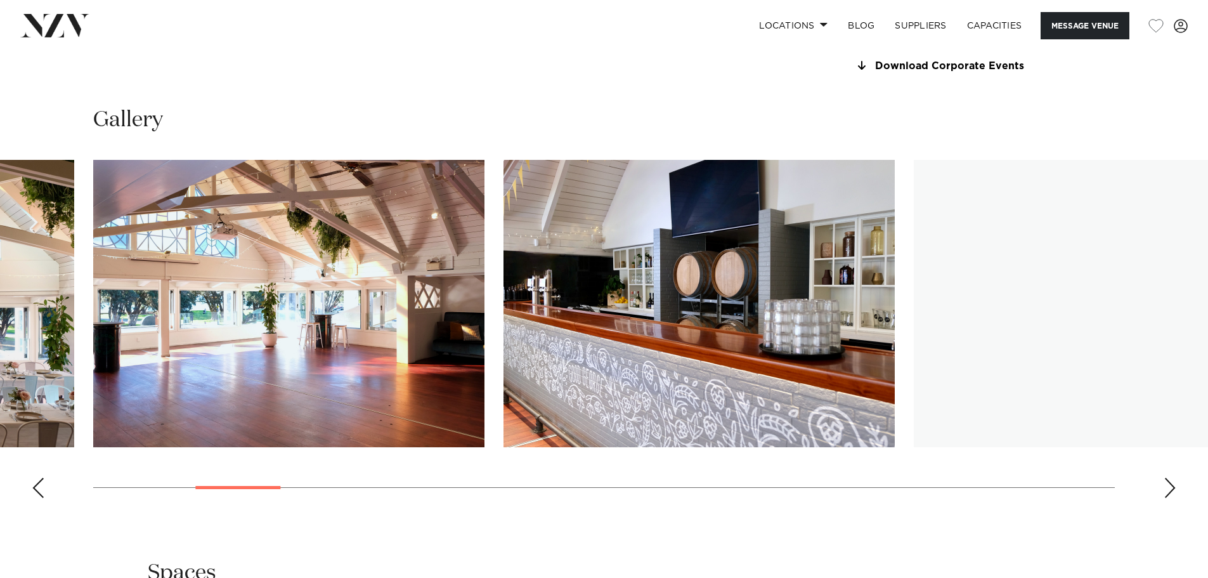
click at [1172, 485] on div "Next slide" at bounding box center [1169, 487] width 13 height 20
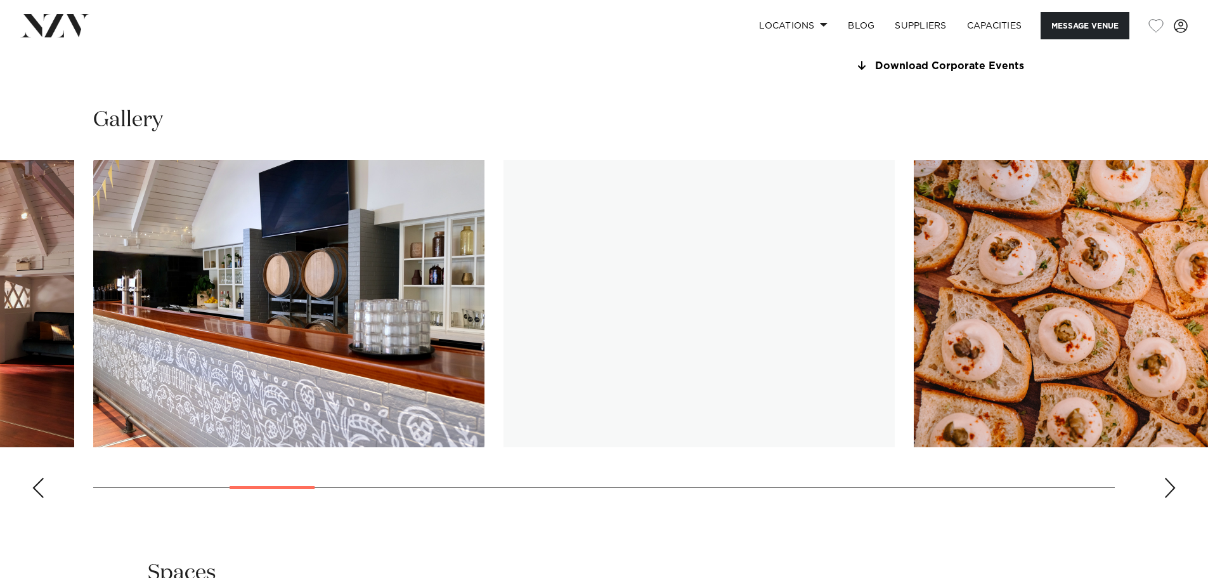
click at [1172, 485] on div "Next slide" at bounding box center [1169, 487] width 13 height 20
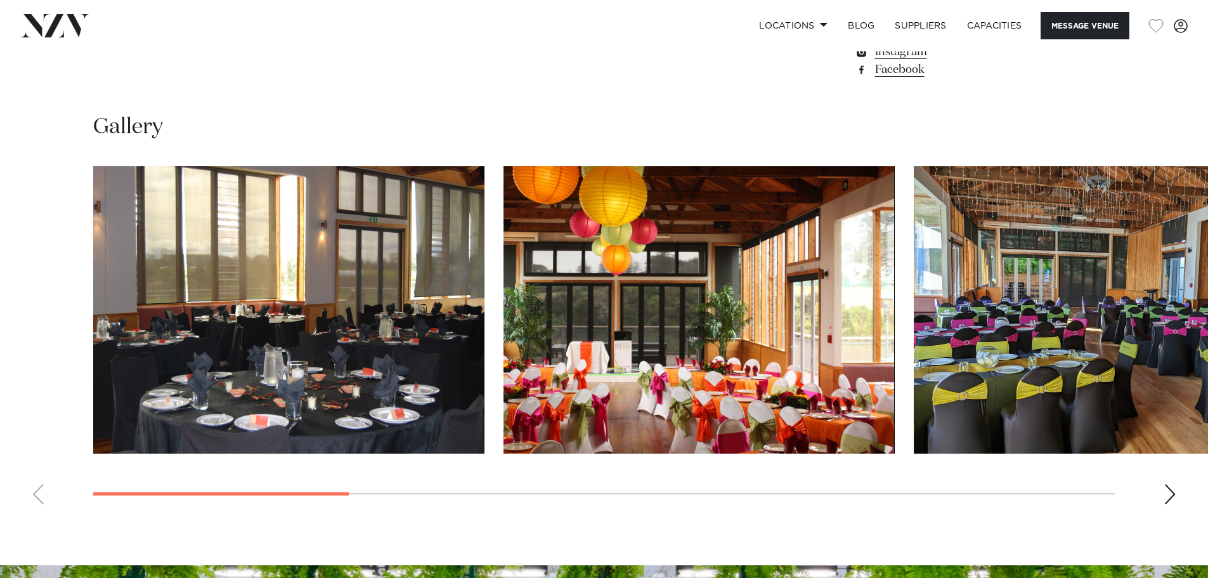
scroll to position [1205, 0]
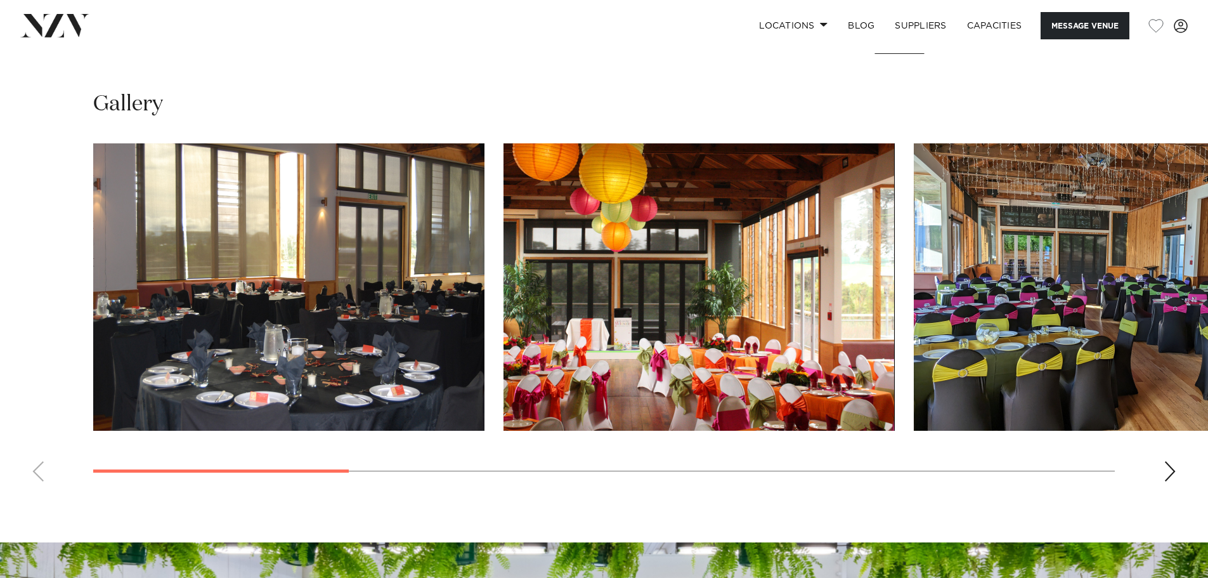
click at [1169, 470] on div "Next slide" at bounding box center [1169, 471] width 13 height 20
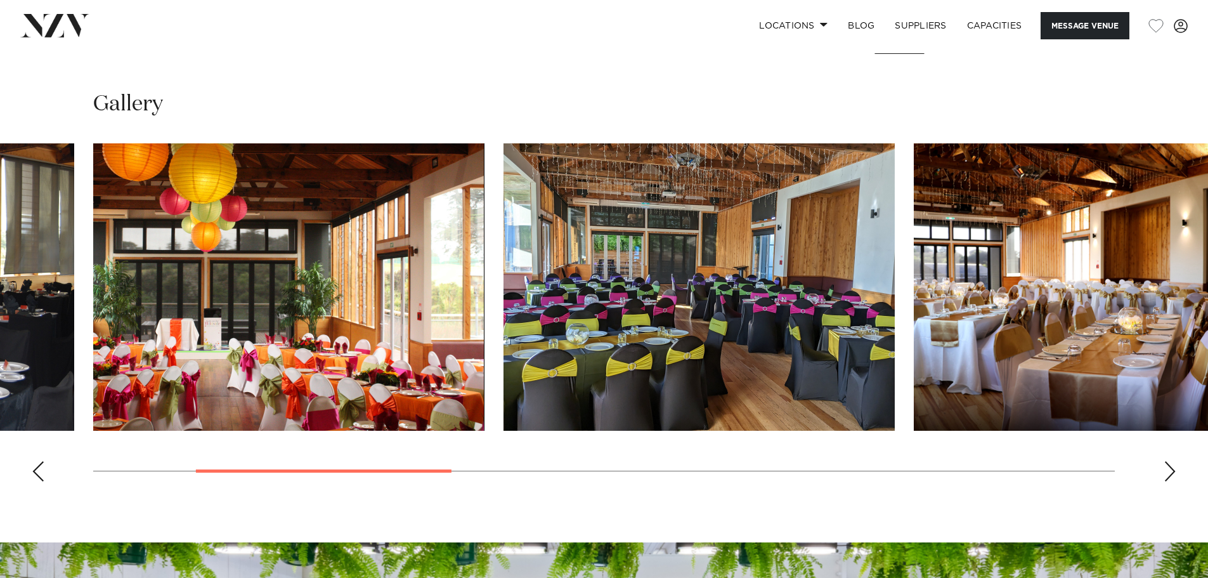
click at [1169, 470] on div "Next slide" at bounding box center [1169, 471] width 13 height 20
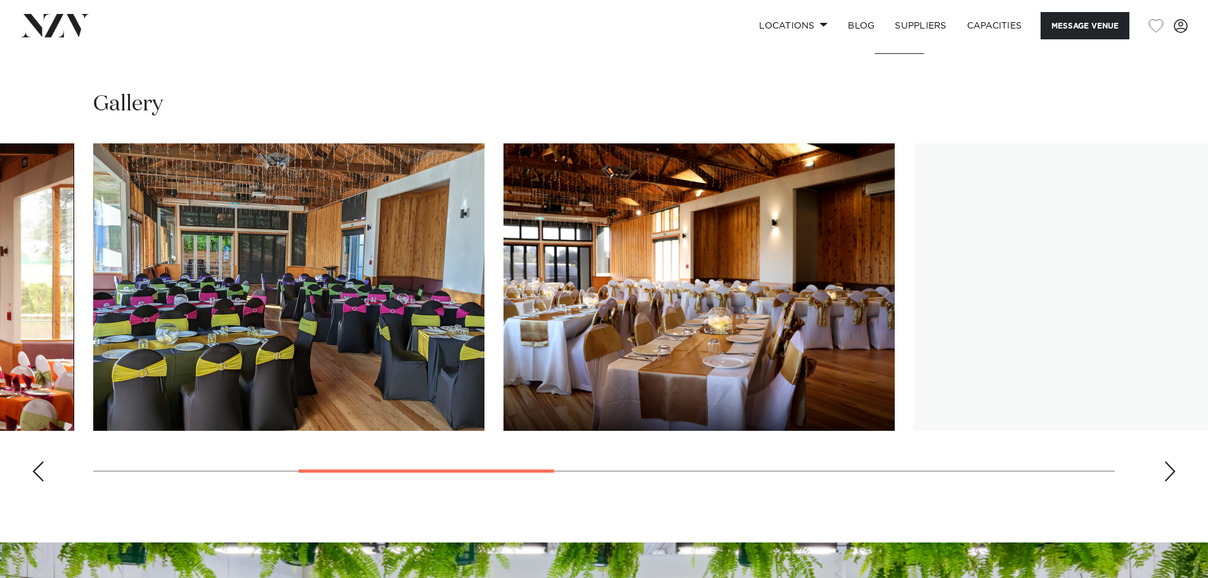
click at [1169, 470] on div "Next slide" at bounding box center [1169, 471] width 13 height 20
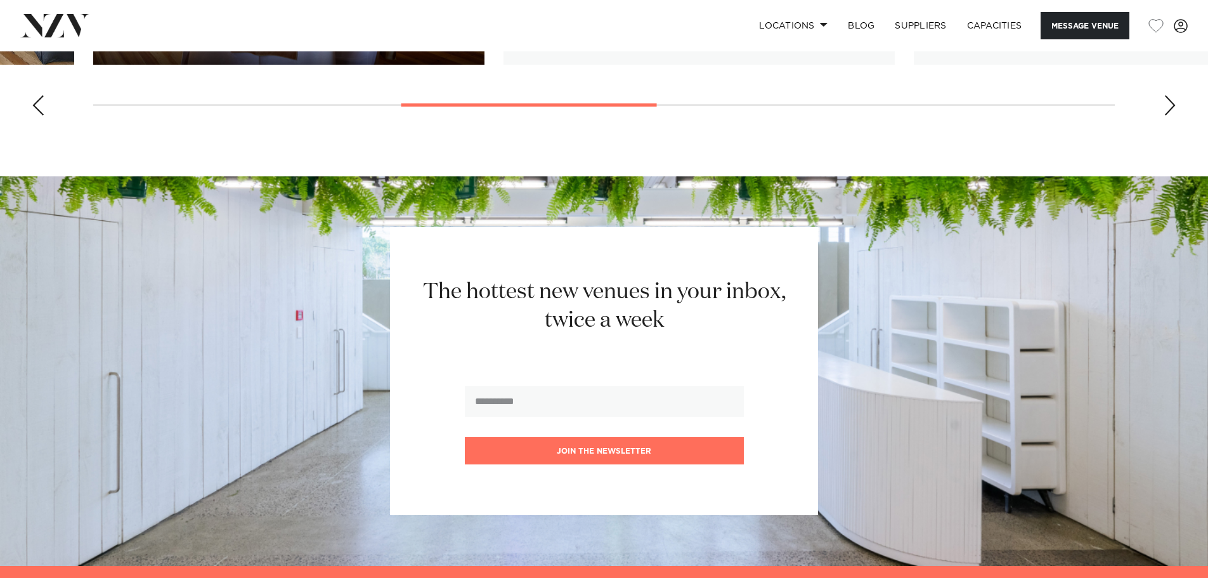
scroll to position [1585, 0]
